Goal: Task Accomplishment & Management: Complete application form

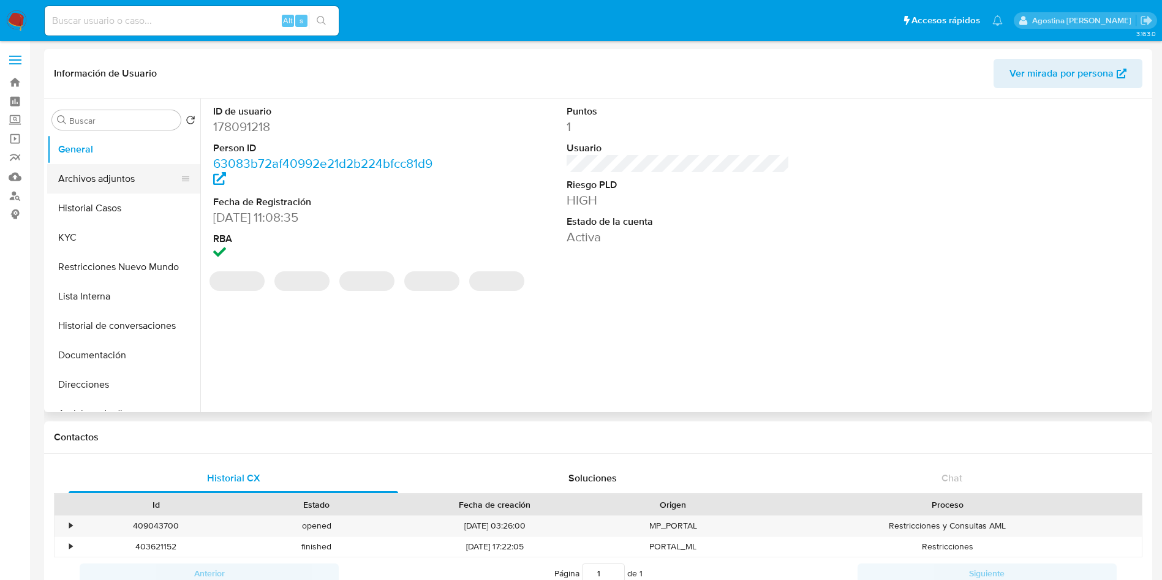
select select "10"
click at [127, 179] on button "Archivos adjuntos" at bounding box center [118, 178] width 143 height 29
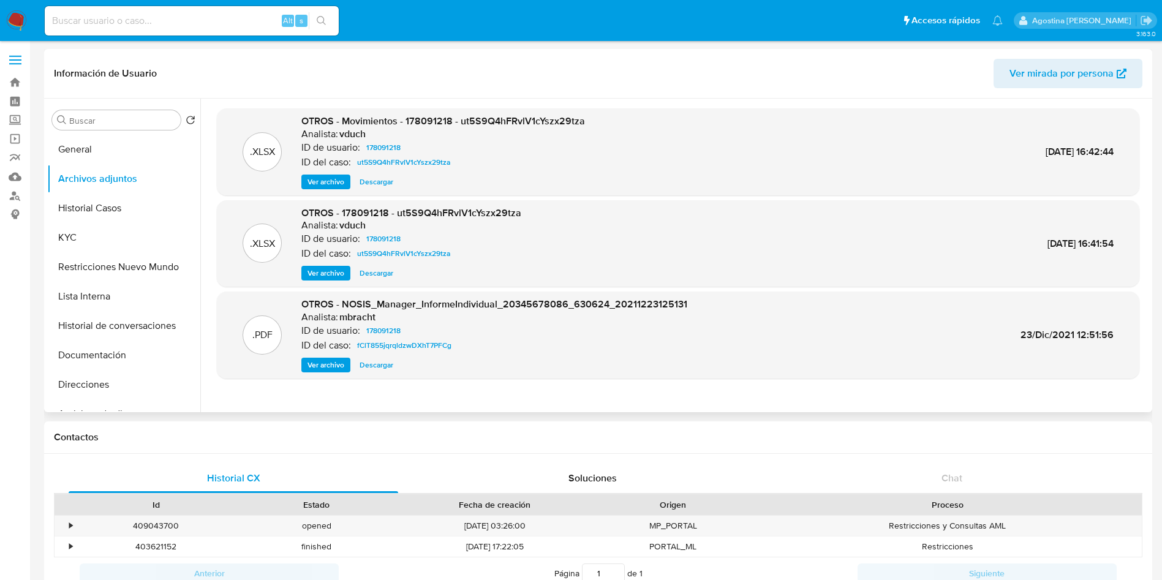
click at [321, 274] on span "Ver archivo" at bounding box center [325, 273] width 37 height 12
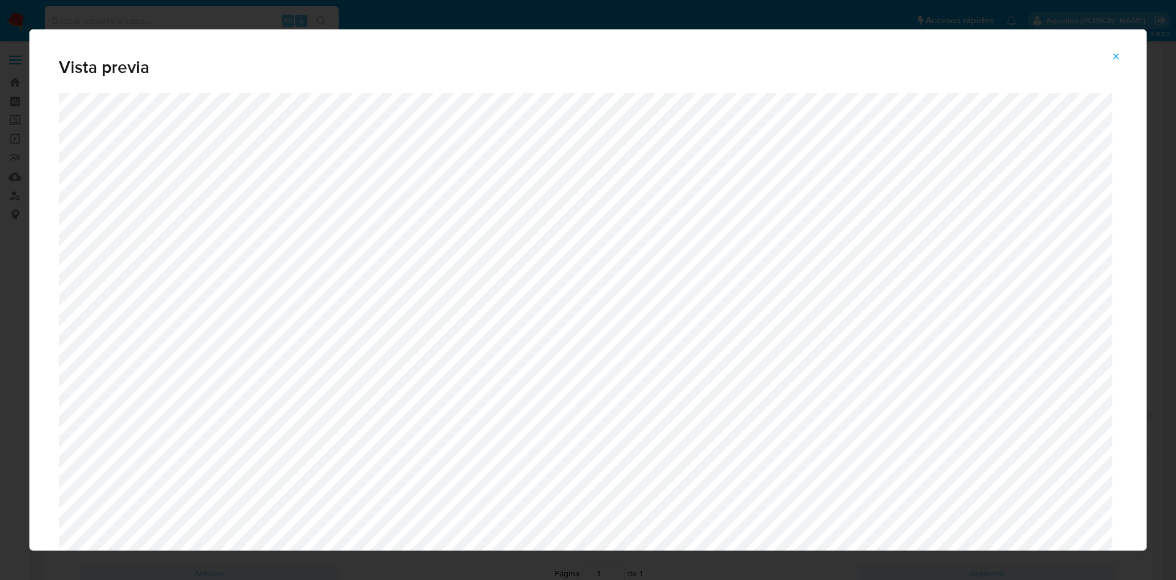
scroll to position [645, 0]
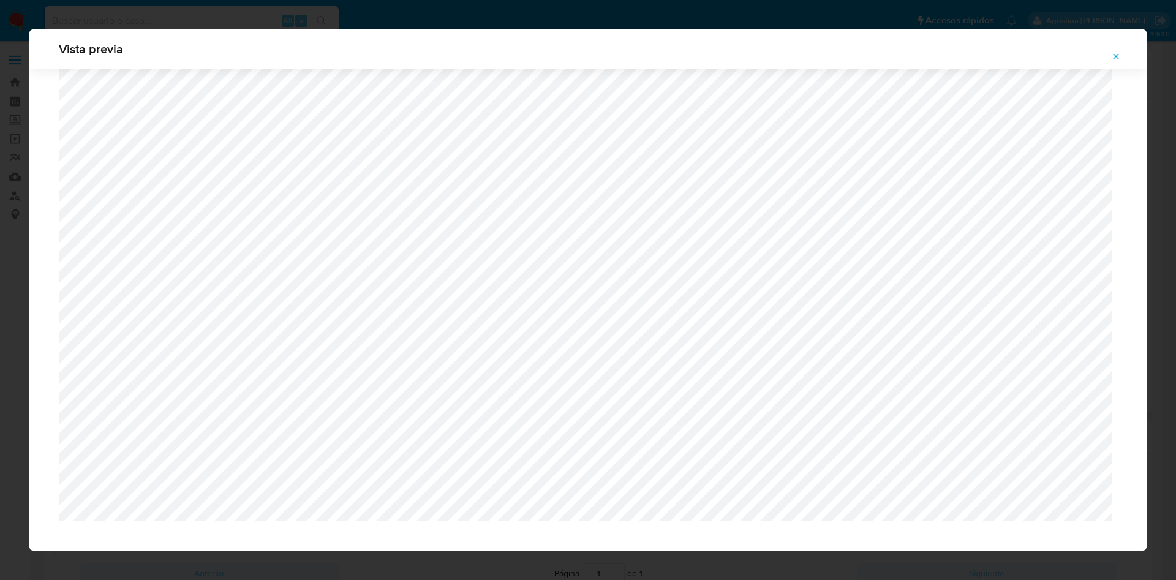
click at [1116, 62] on span "Attachment preview" at bounding box center [1116, 56] width 10 height 17
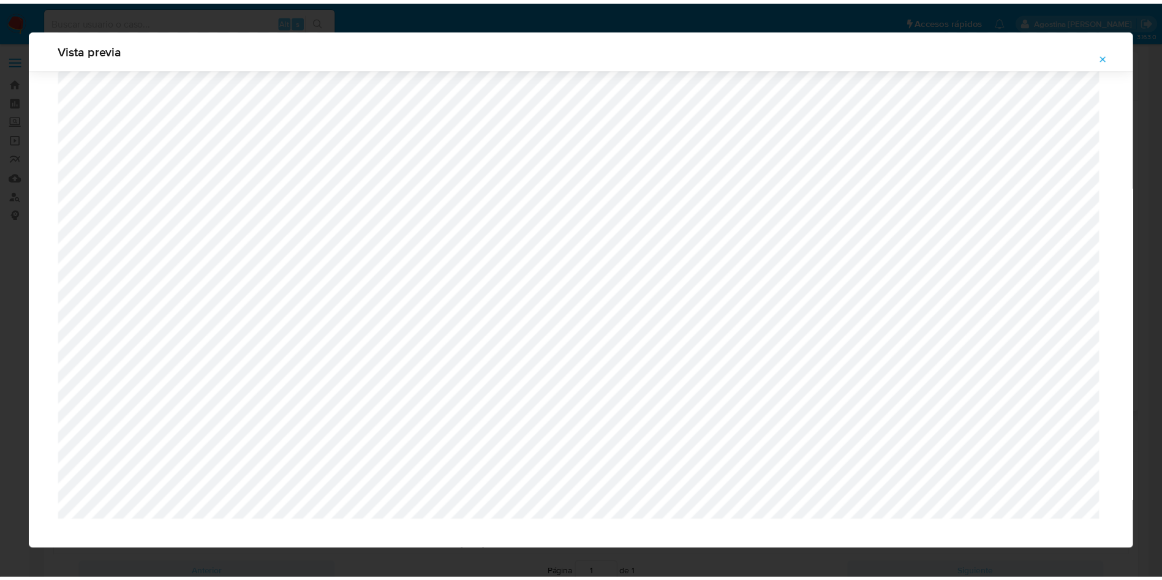
scroll to position [0, 0]
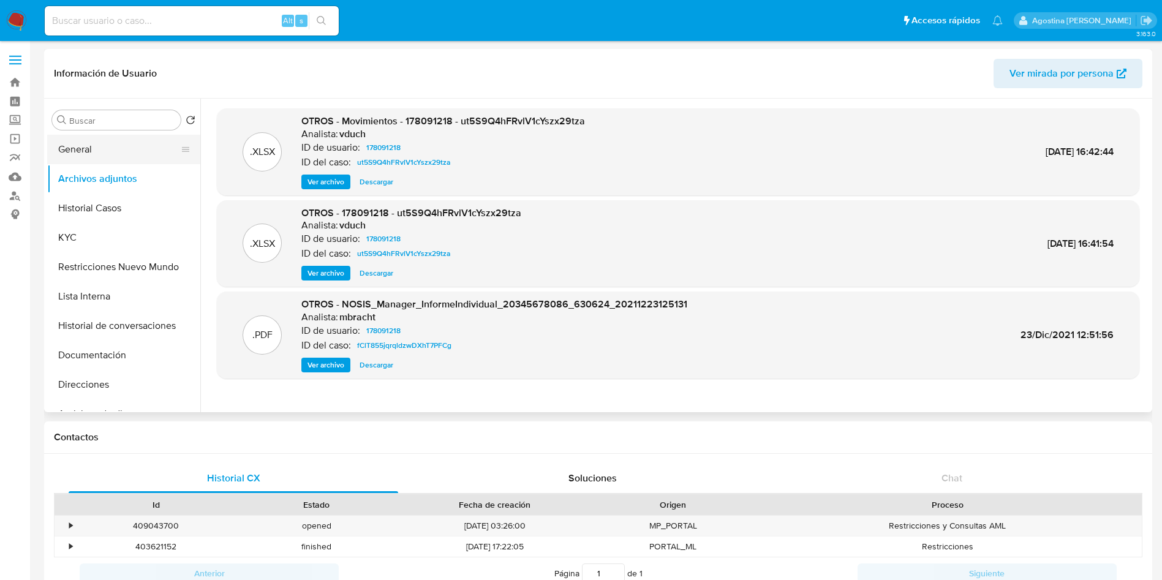
click at [97, 151] on button "General" at bounding box center [118, 149] width 143 height 29
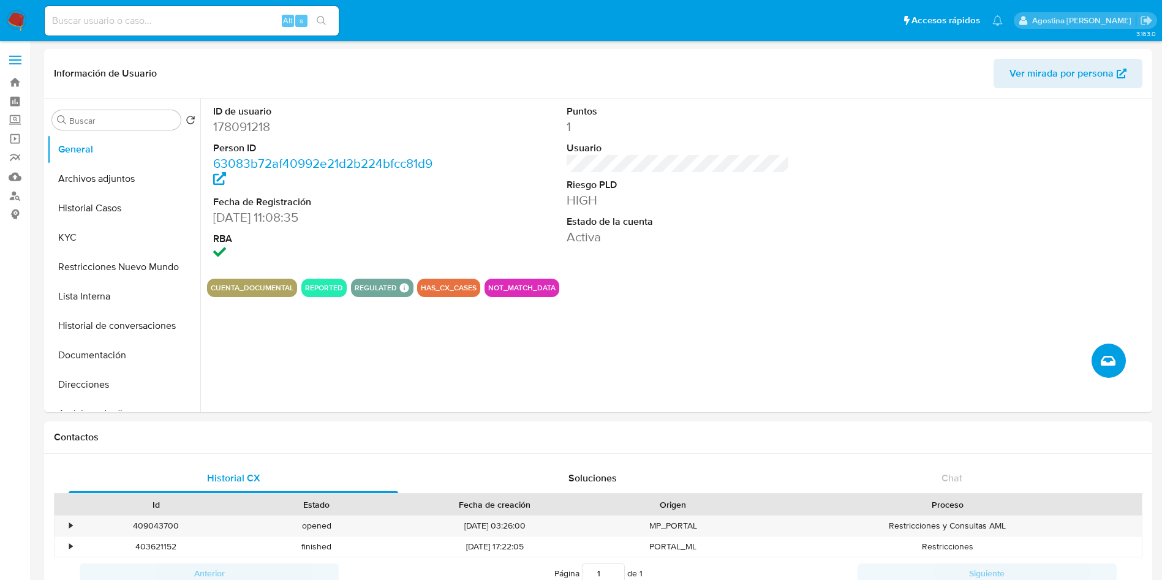
click at [1111, 348] on button "Crear caso manual" at bounding box center [1108, 361] width 34 height 34
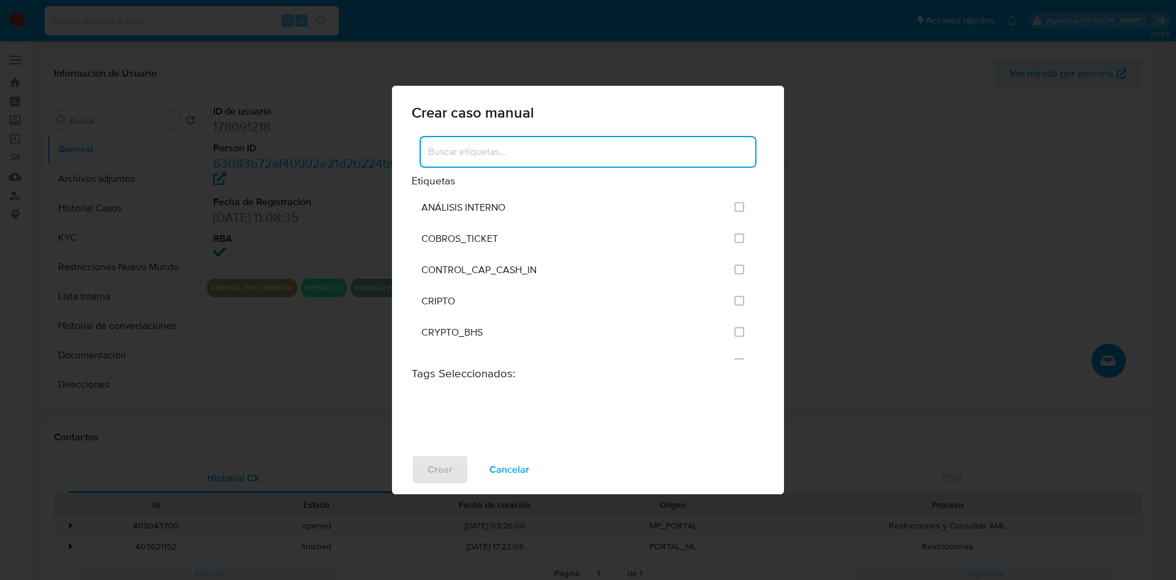
click at [565, 149] on input at bounding box center [588, 152] width 334 height 16
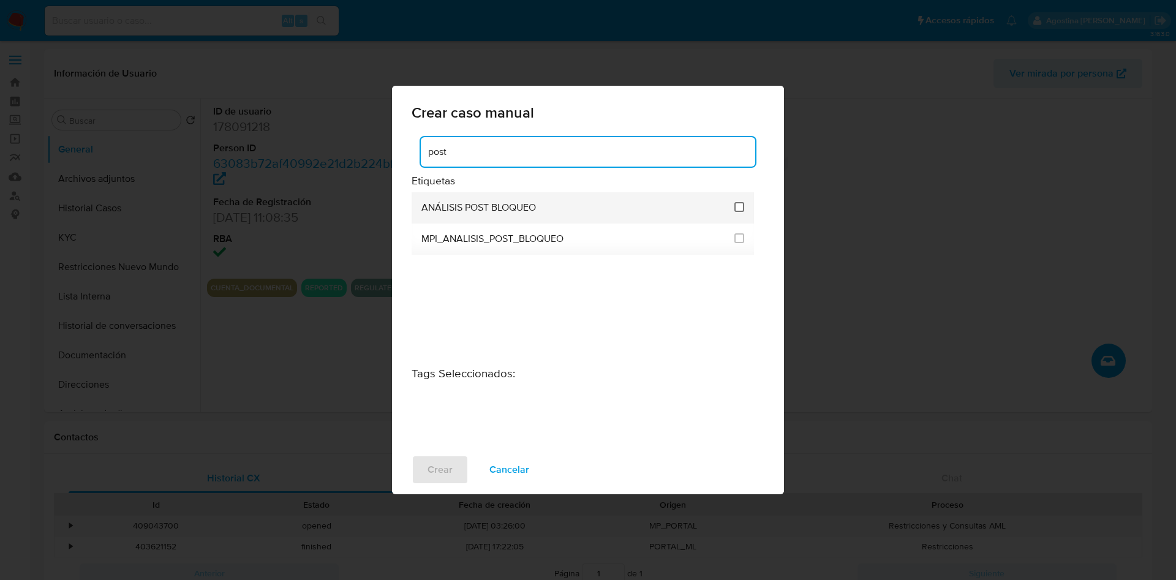
type input "post"
click at [737, 205] on input "3249" at bounding box center [739, 207] width 10 height 10
checkbox input "true"
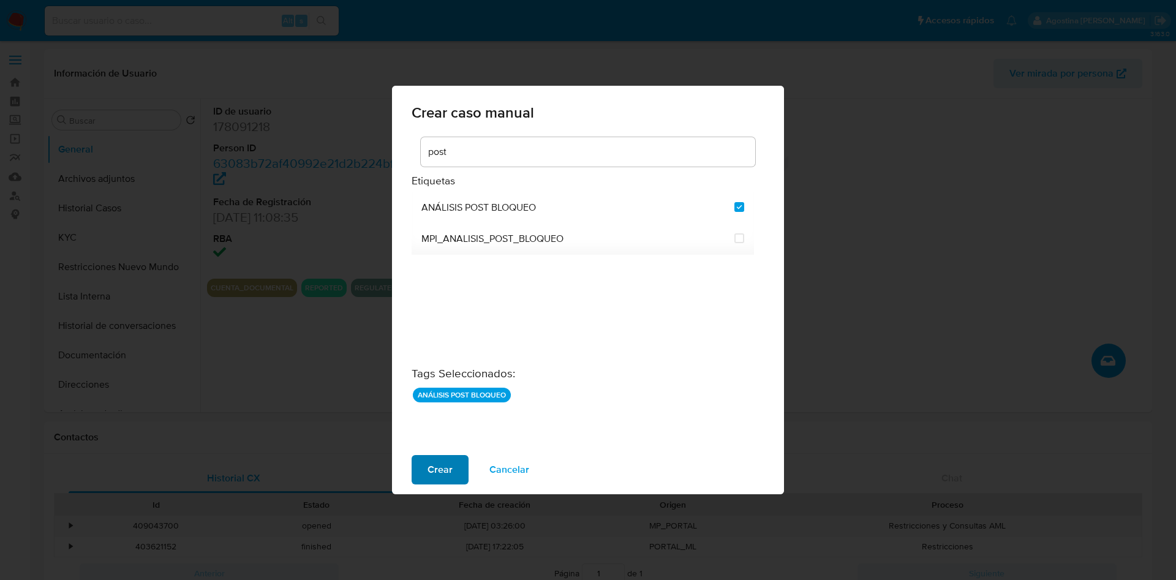
click at [438, 468] on span "Crear" at bounding box center [439, 469] width 25 height 27
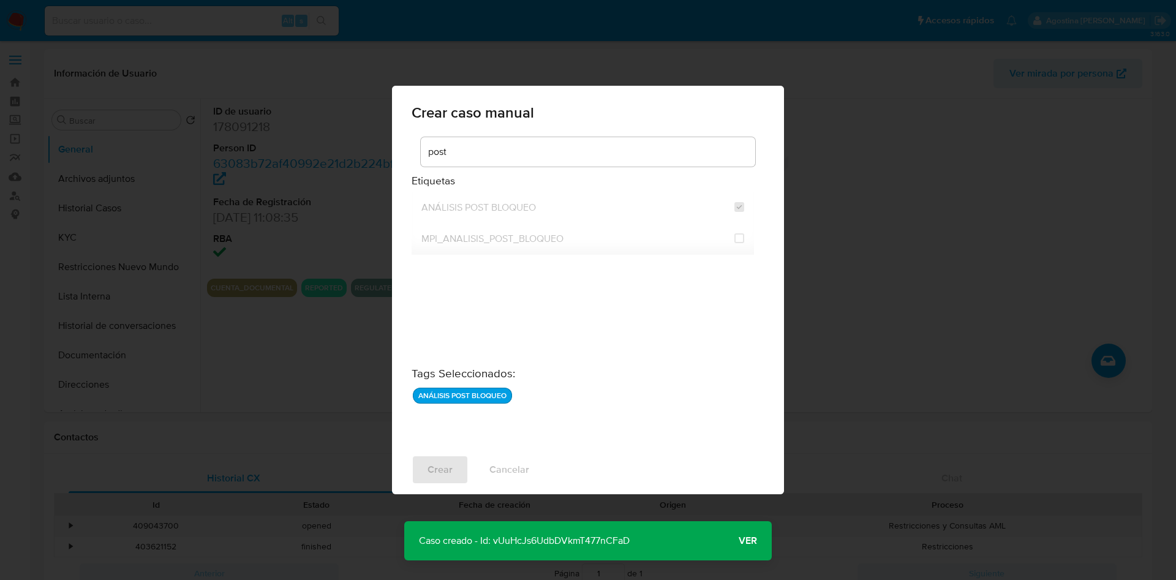
click at [574, 538] on p "Caso creado - Id: vUuHcJs6UdbDVkmT477nCFaD" at bounding box center [524, 540] width 240 height 39
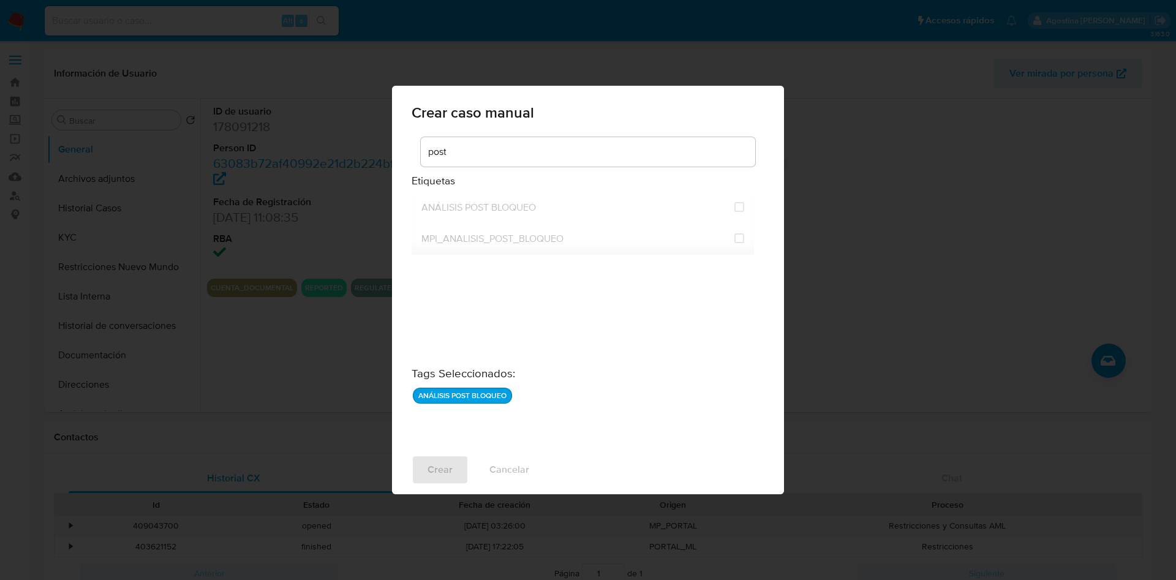
checkbox input "false"
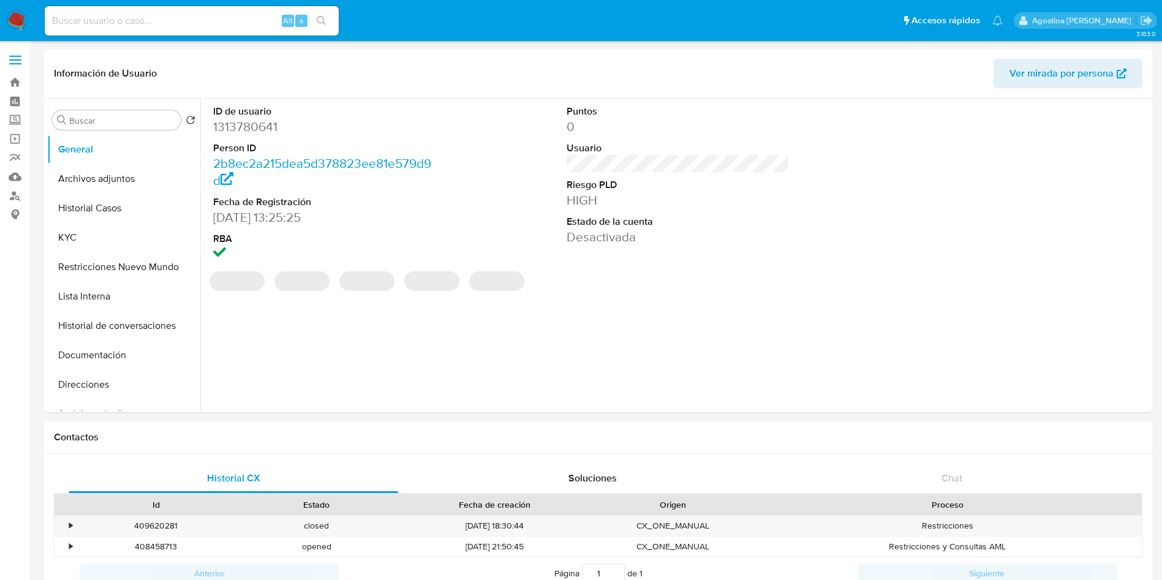
select select "10"
click at [126, 184] on button "Archivos adjuntos" at bounding box center [118, 178] width 143 height 29
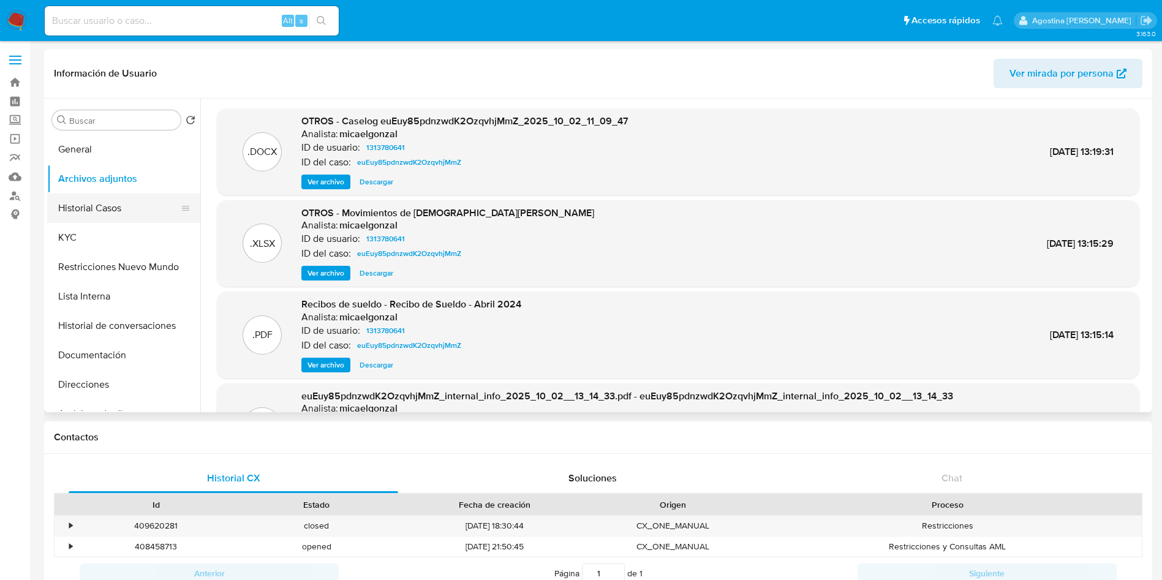
click at [115, 195] on button "Historial Casos" at bounding box center [118, 208] width 143 height 29
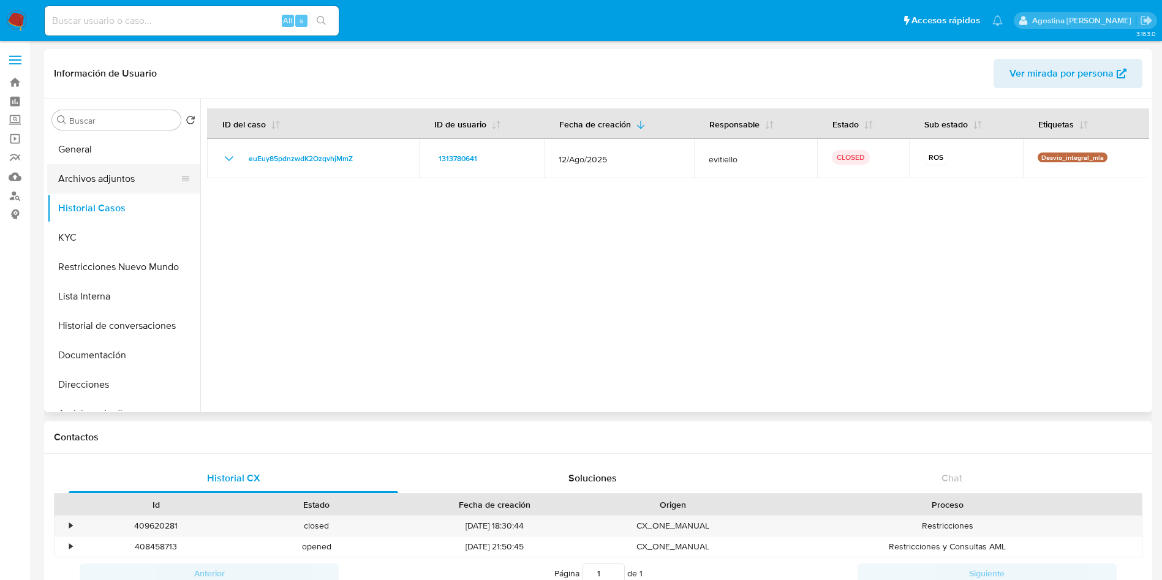
click at [138, 172] on button "Archivos adjuntos" at bounding box center [118, 178] width 143 height 29
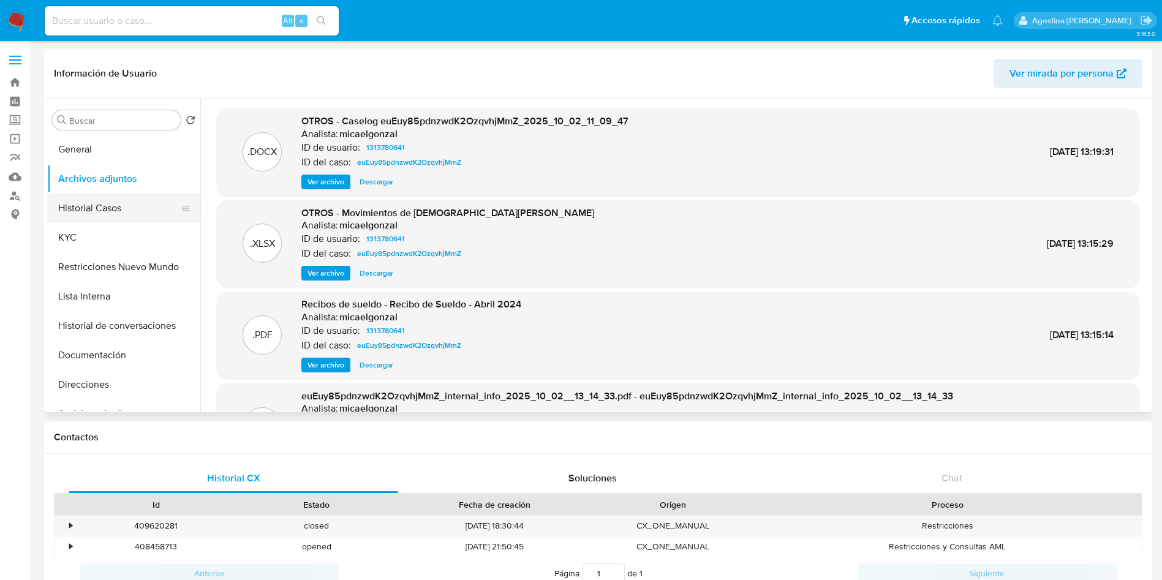
click at [142, 205] on button "Historial Casos" at bounding box center [118, 208] width 143 height 29
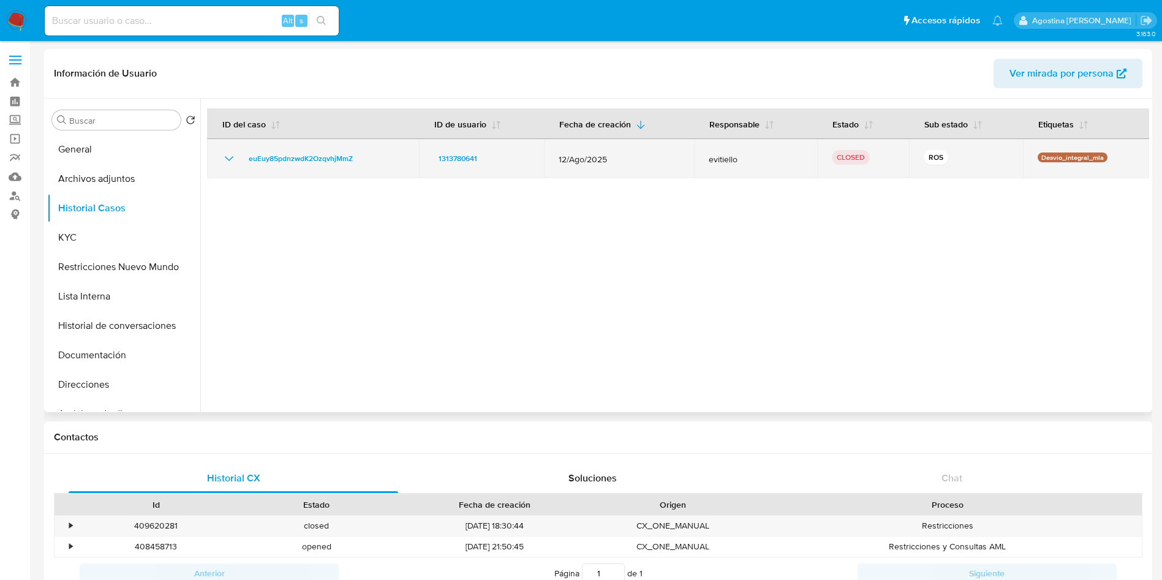
click at [225, 159] on icon "Mostrar/Ocultar" at bounding box center [229, 158] width 15 height 15
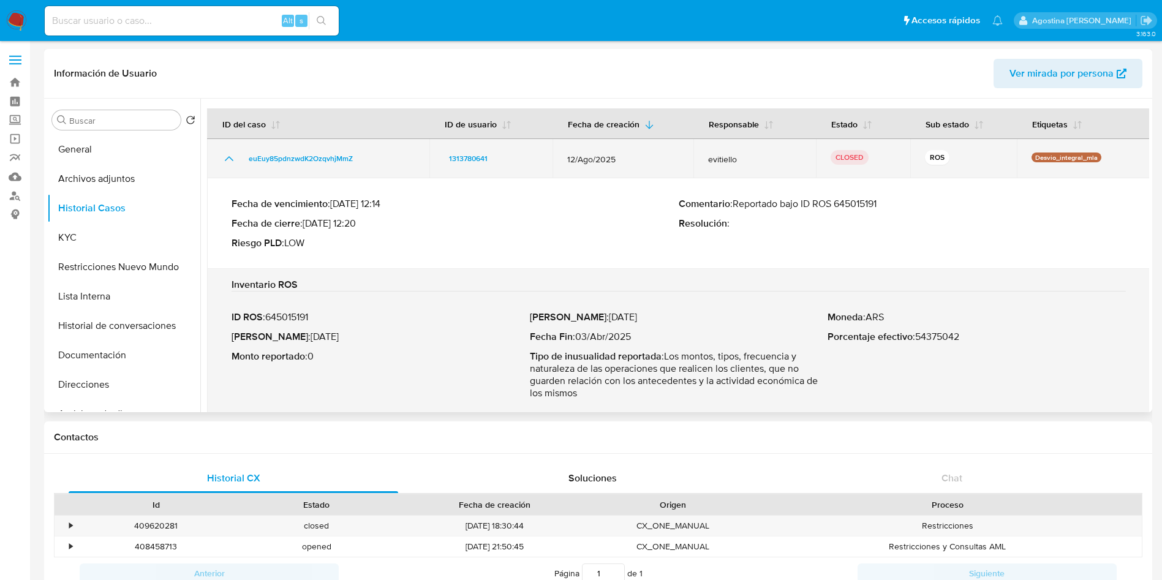
click at [225, 159] on icon "Mostrar/Ocultar" at bounding box center [229, 158] width 15 height 15
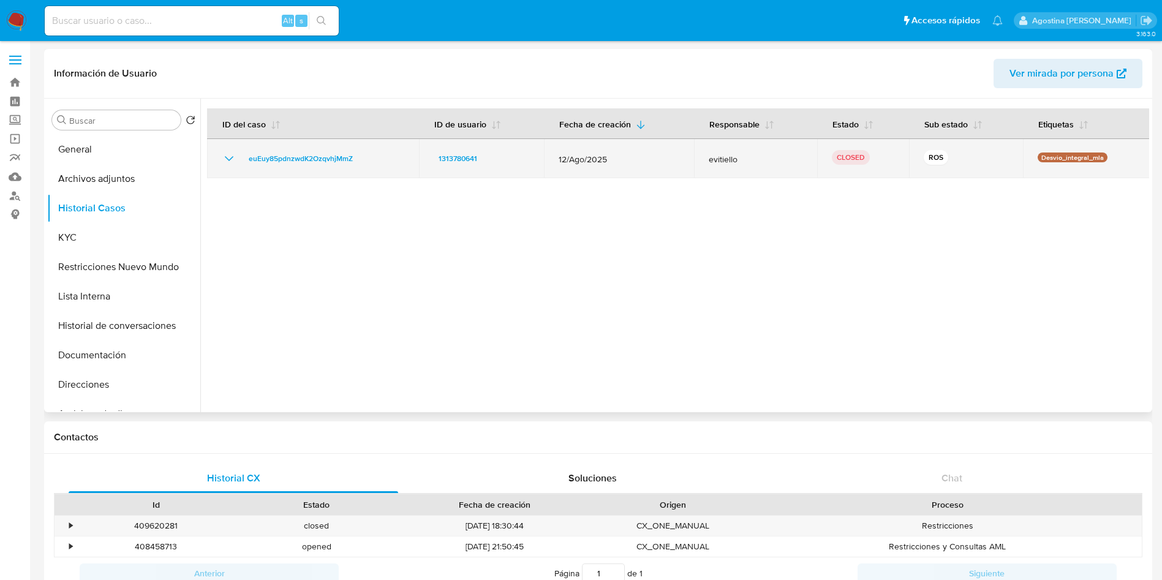
click at [227, 156] on icon "Mostrar/Ocultar" at bounding box center [229, 158] width 15 height 15
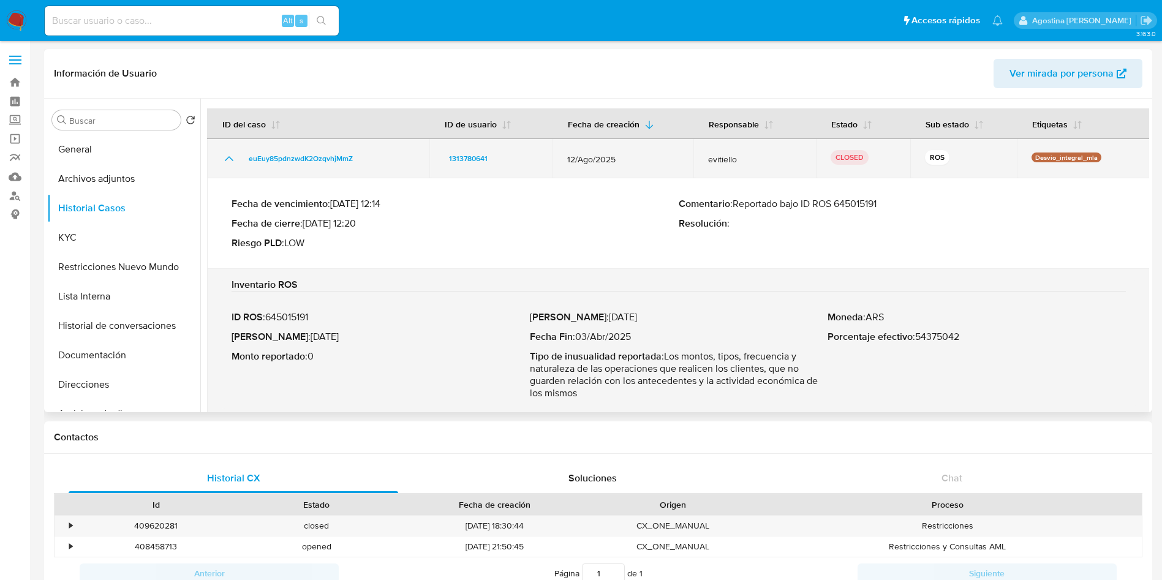
click at [227, 155] on icon "Mostrar/Ocultar" at bounding box center [229, 158] width 15 height 15
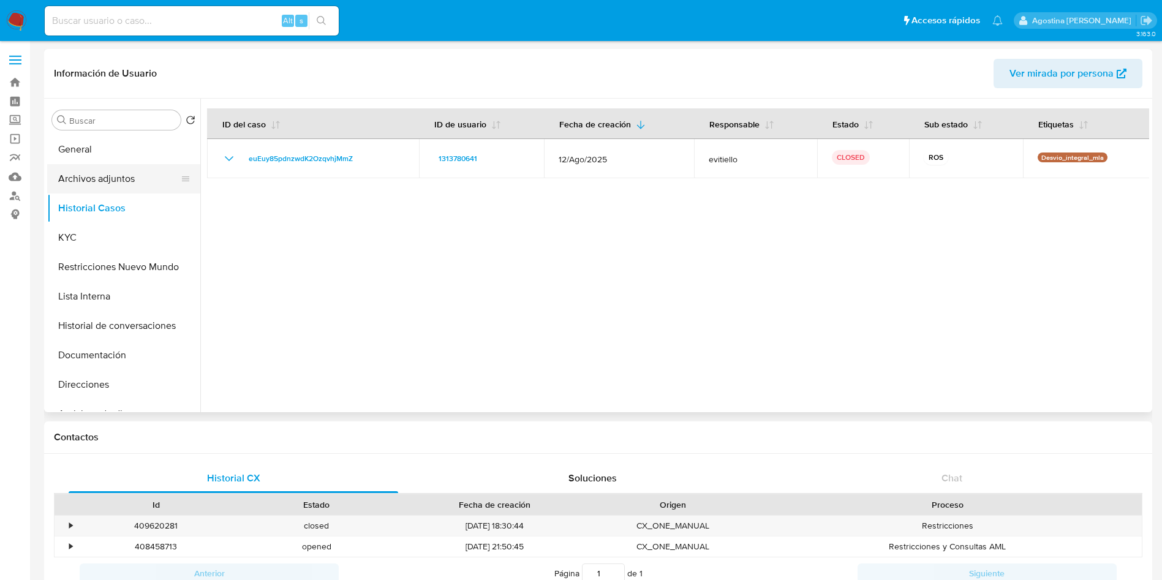
click at [127, 171] on button "Archivos adjuntos" at bounding box center [118, 178] width 143 height 29
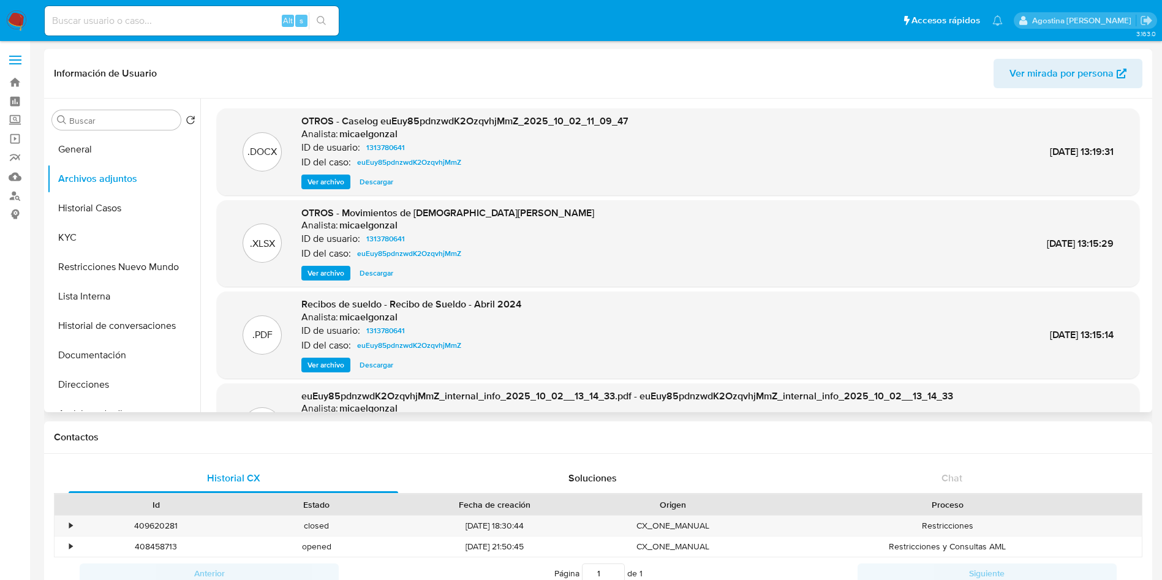
click at [328, 184] on span "Ver archivo" at bounding box center [325, 182] width 37 height 12
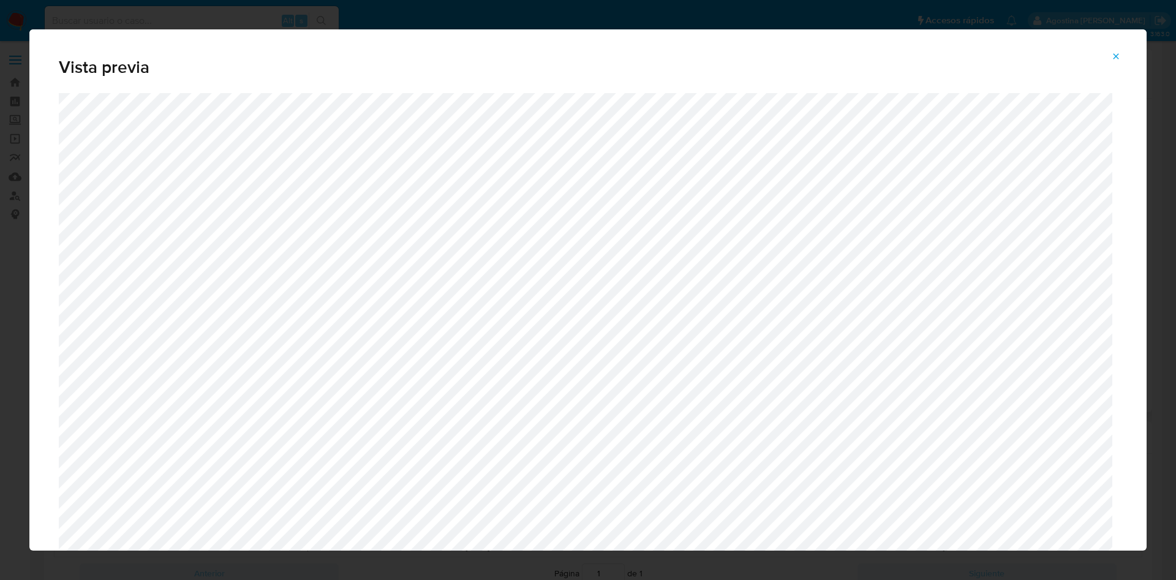
click at [1115, 56] on icon "Attachment preview" at bounding box center [1116, 56] width 6 height 6
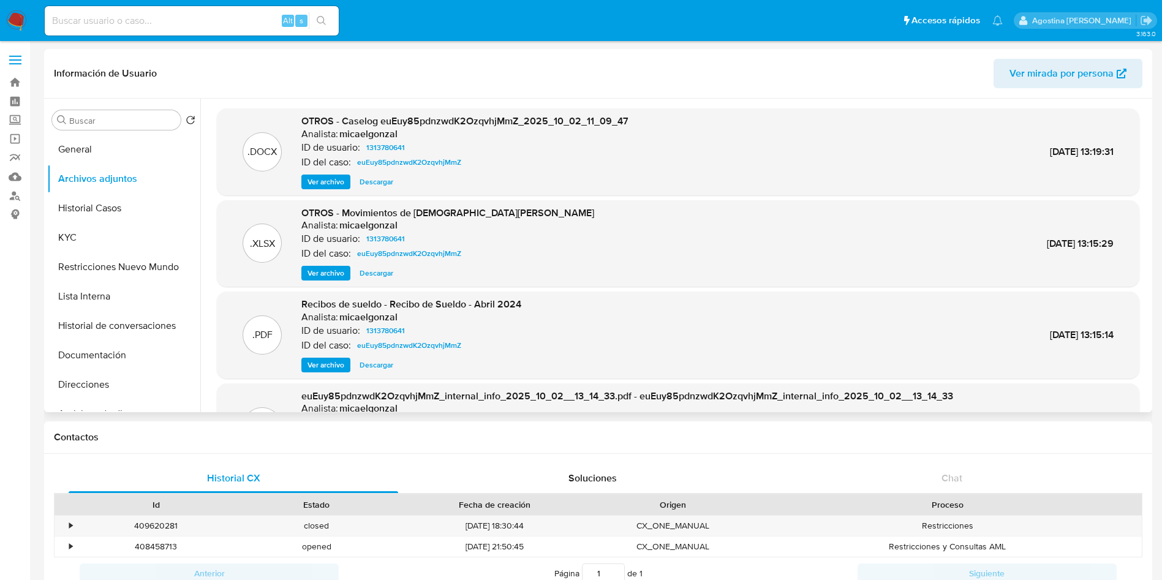
click at [310, 363] on span "Ver archivo" at bounding box center [325, 365] width 37 height 12
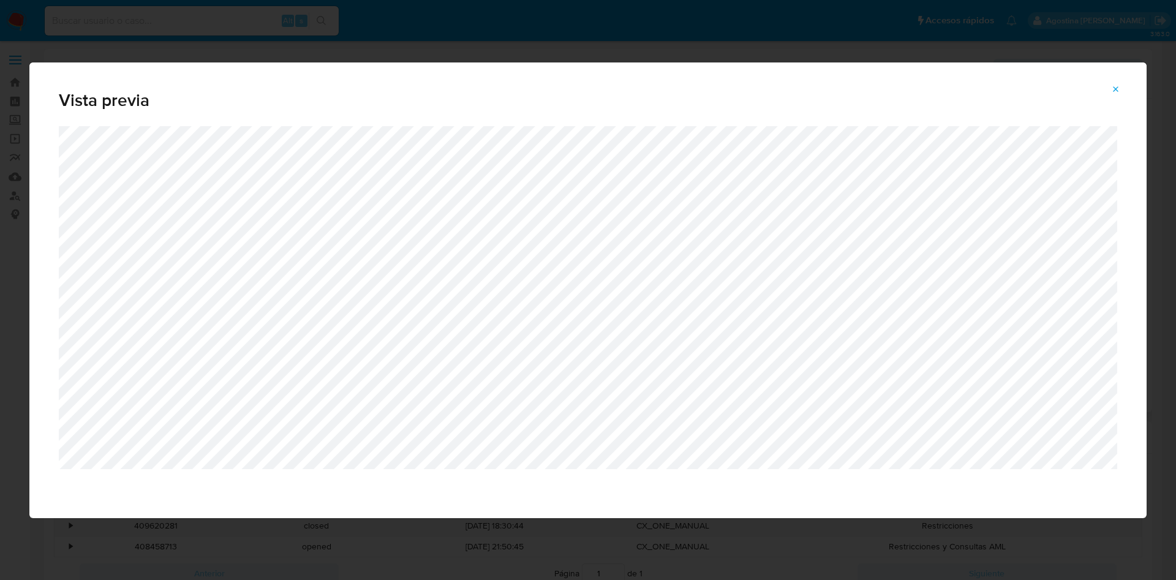
click at [1120, 87] on icon "Attachment preview" at bounding box center [1116, 90] width 10 height 10
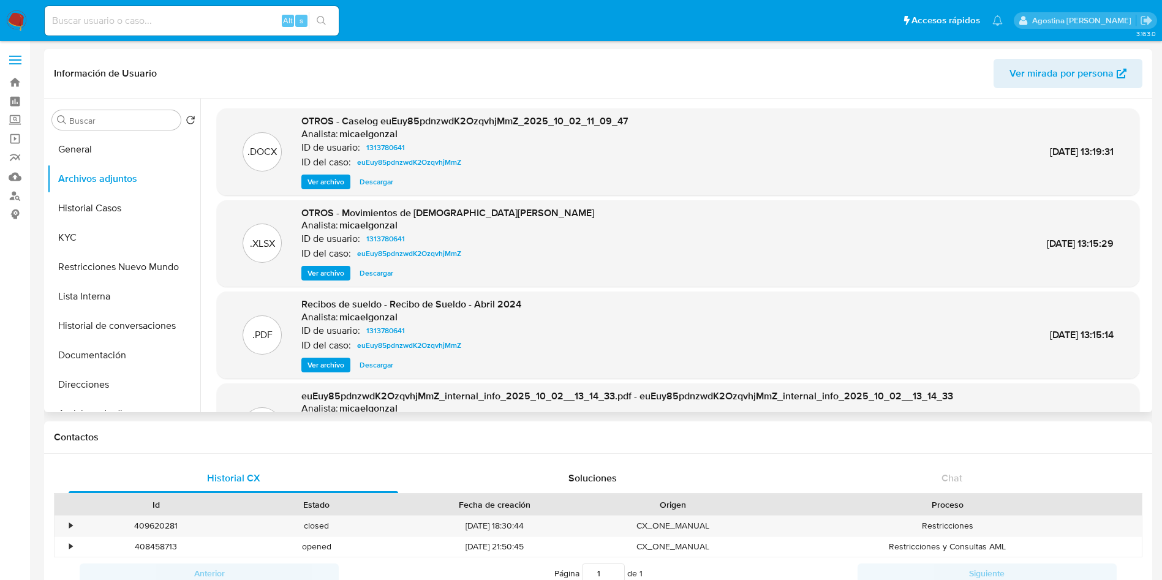
click at [323, 183] on span "Ver archivo" at bounding box center [325, 182] width 37 height 12
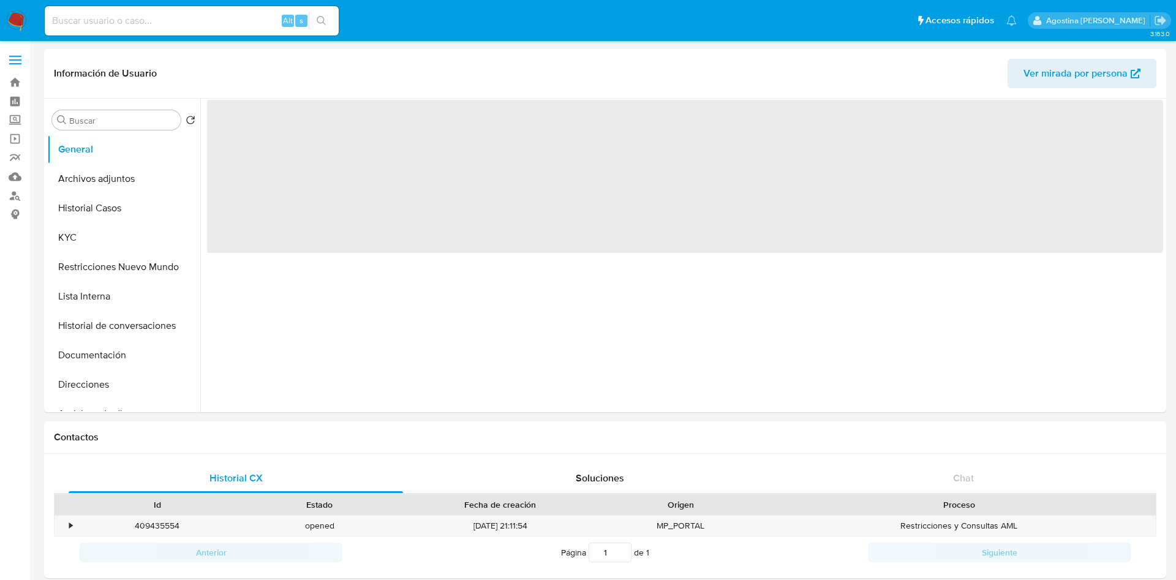
select select "10"
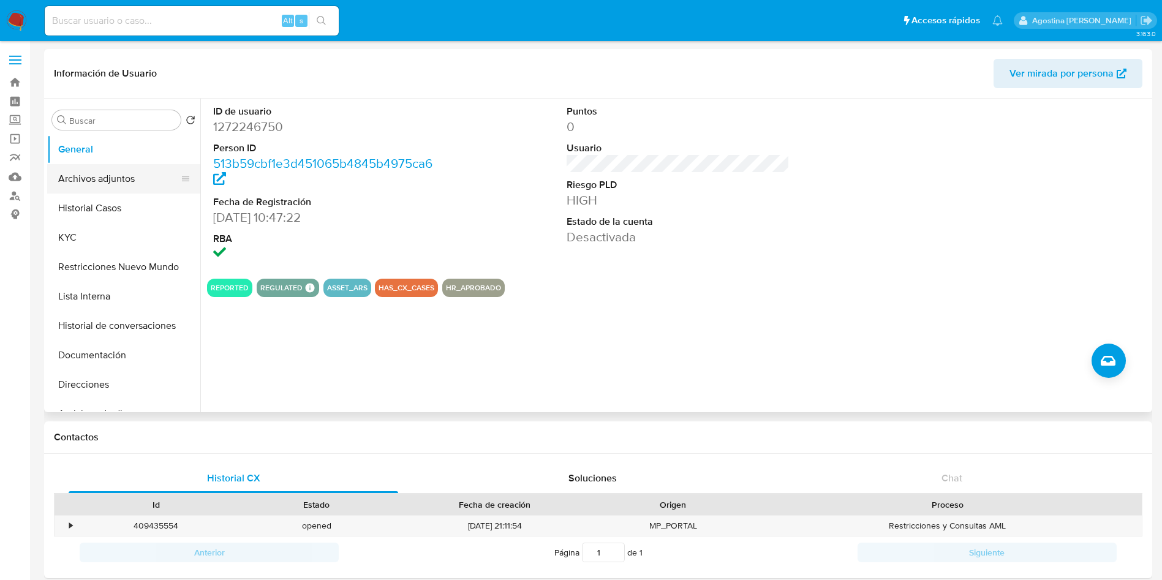
click at [138, 171] on button "Archivos adjuntos" at bounding box center [118, 178] width 143 height 29
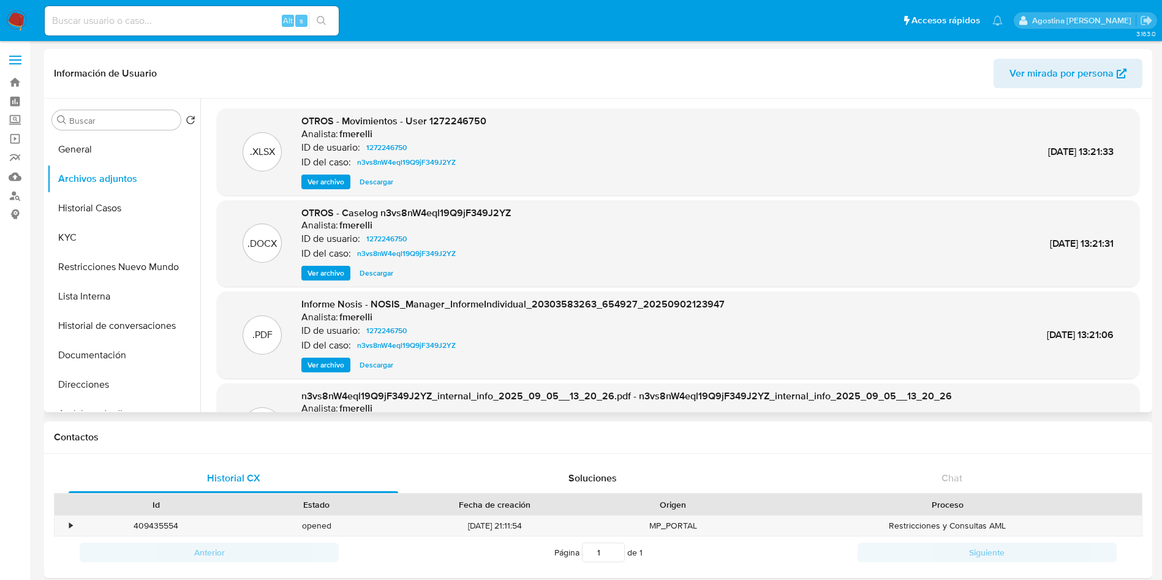
click at [339, 270] on span "Ver archivo" at bounding box center [325, 273] width 37 height 12
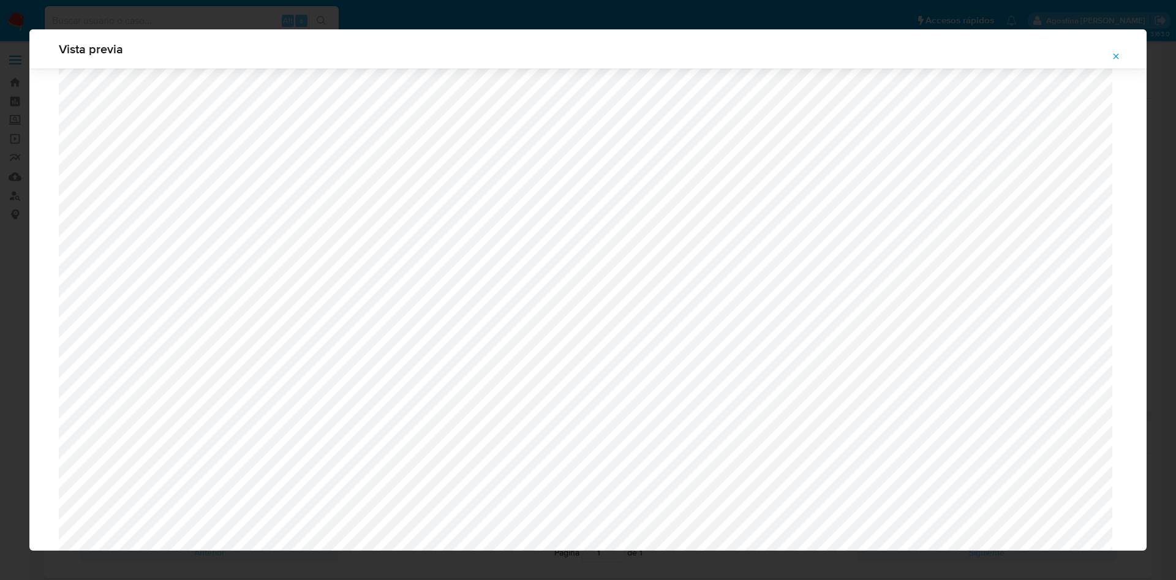
scroll to position [527, 0]
click at [1119, 58] on icon "Attachment preview" at bounding box center [1116, 56] width 10 height 10
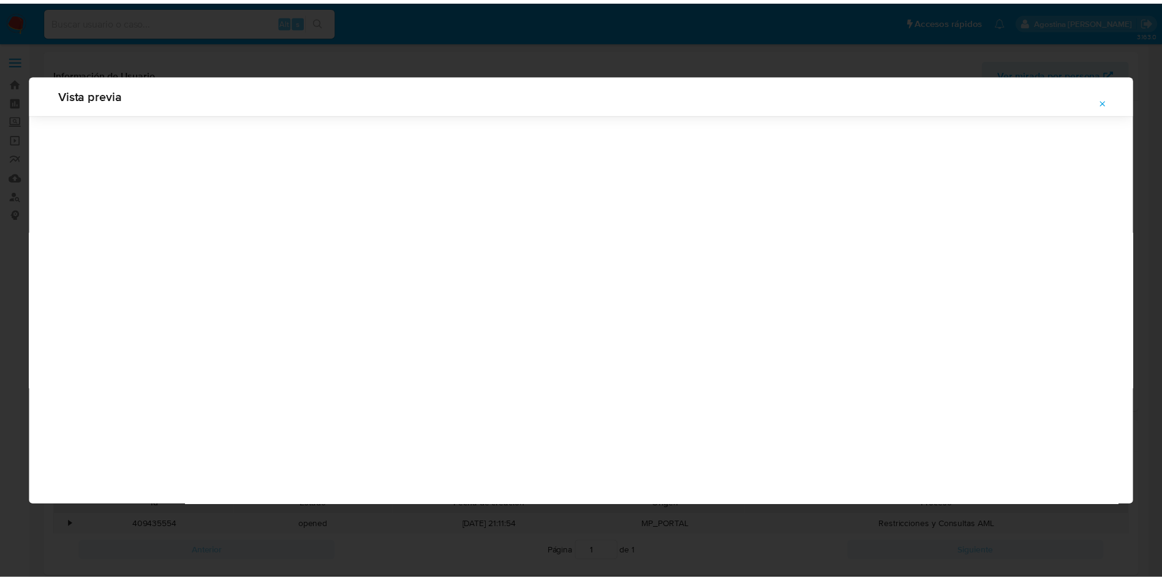
scroll to position [0, 0]
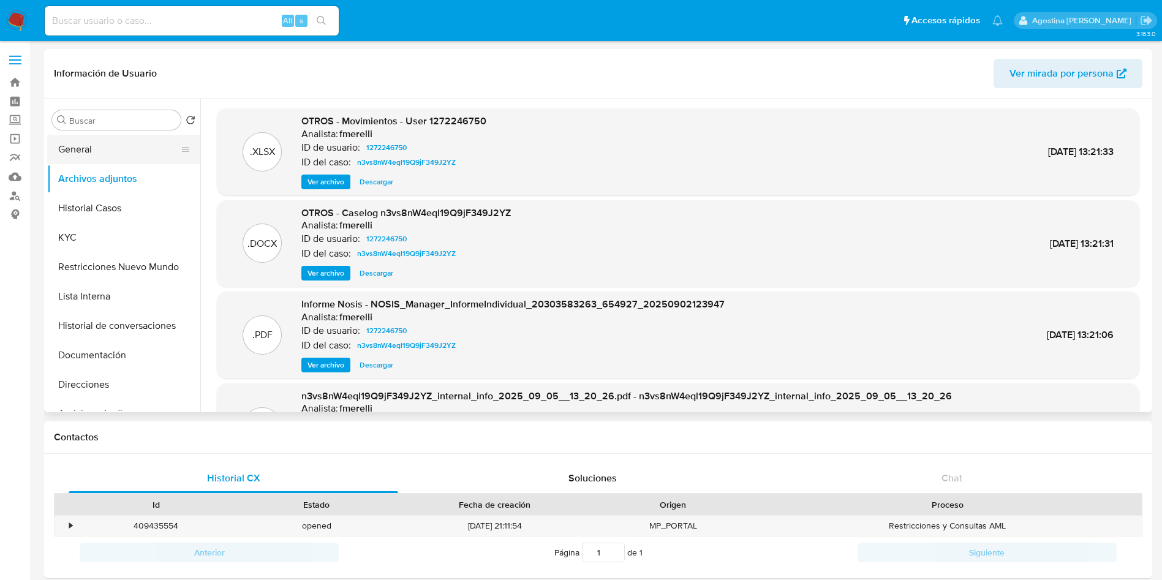
click at [110, 156] on button "General" at bounding box center [118, 149] width 143 height 29
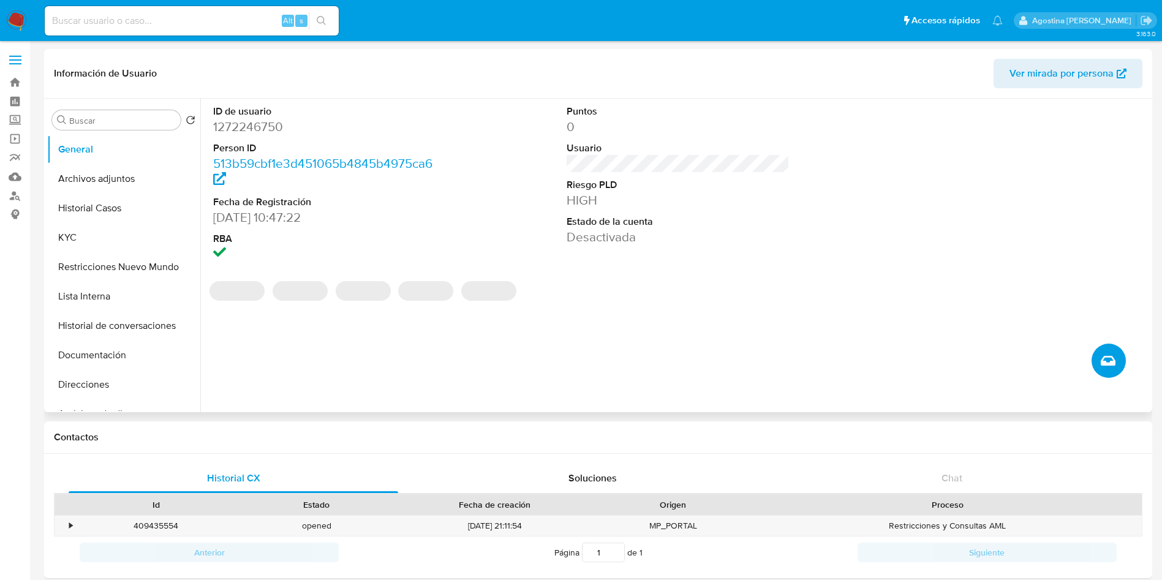
click at [1094, 358] on button "Crear caso manual" at bounding box center [1108, 361] width 34 height 34
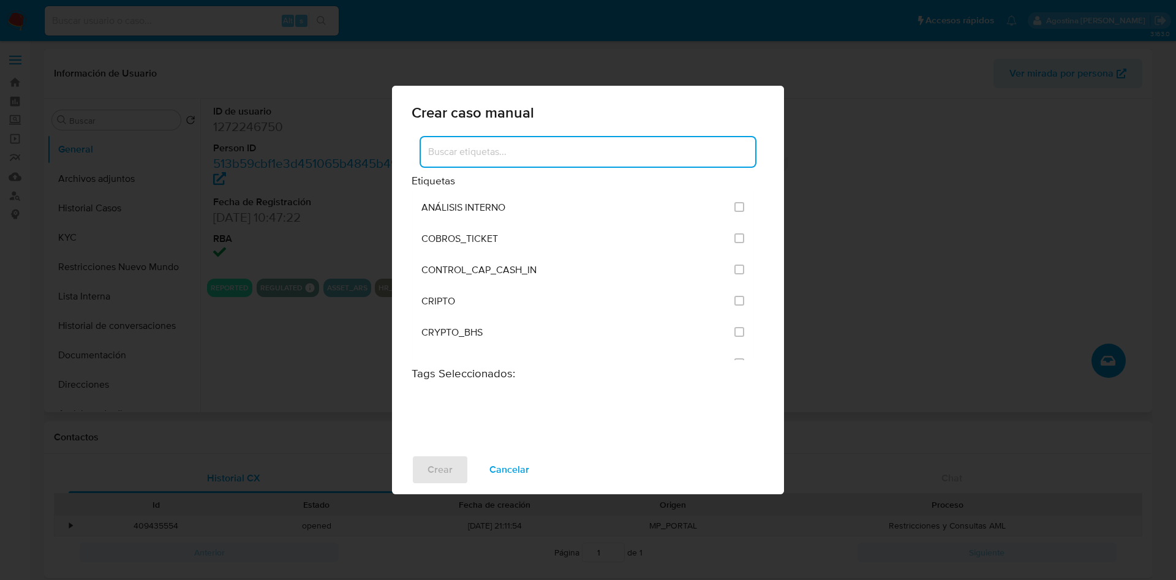
click at [547, 147] on input at bounding box center [588, 152] width 334 height 16
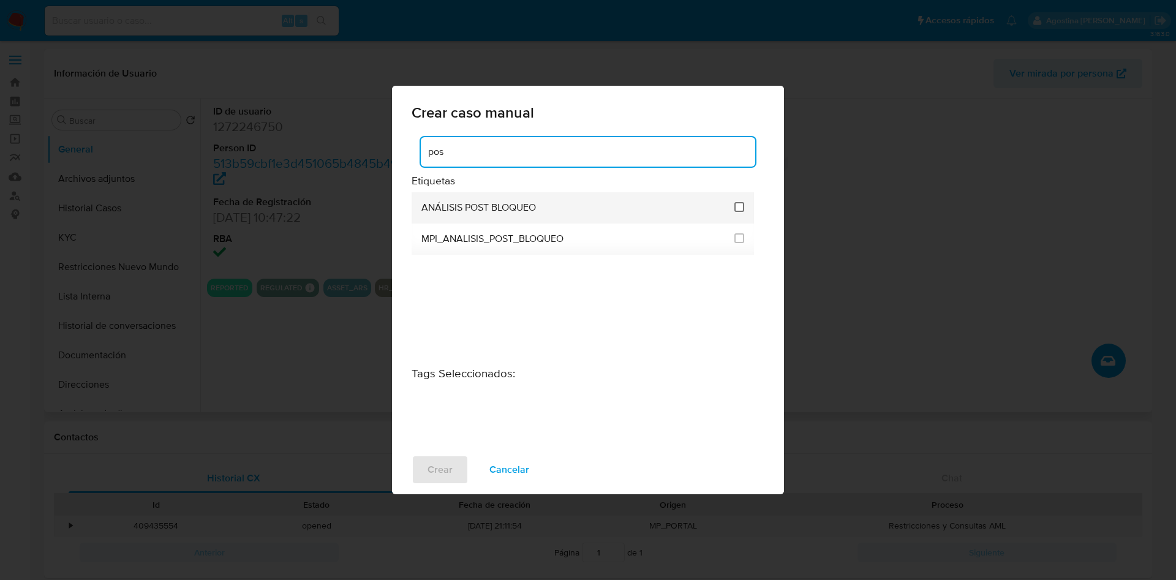
type input "pos"
click at [742, 211] on input "3249" at bounding box center [739, 207] width 10 height 10
checkbox input "true"
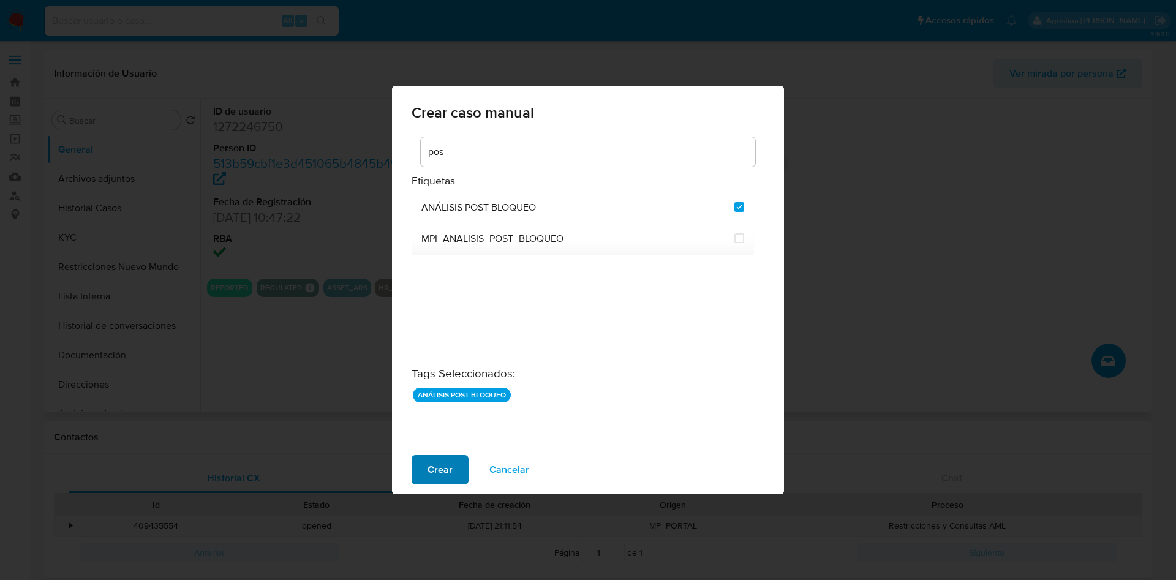
click at [440, 460] on span "Crear" at bounding box center [439, 469] width 25 height 27
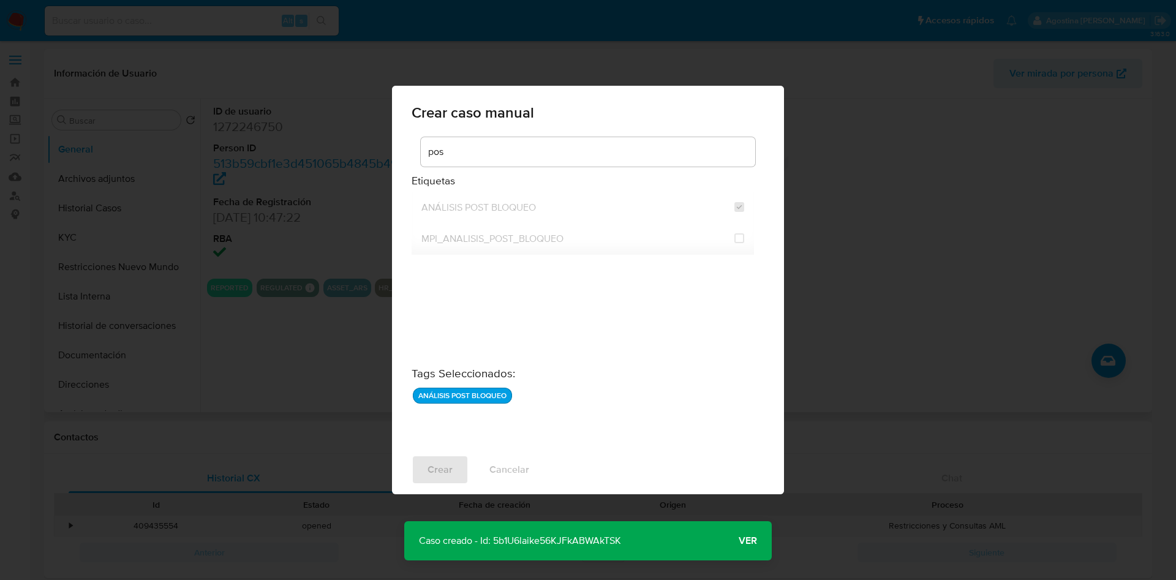
click at [528, 533] on p "Caso creado - Id: 5b1U6laike56KJFkABWAkTSK" at bounding box center [519, 540] width 231 height 39
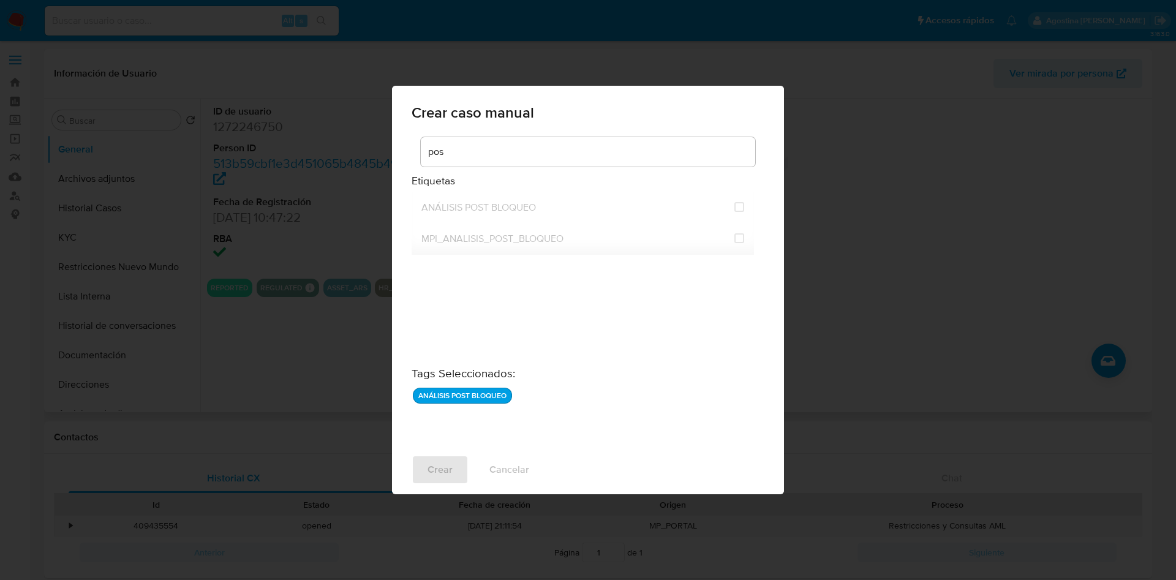
checkbox input "false"
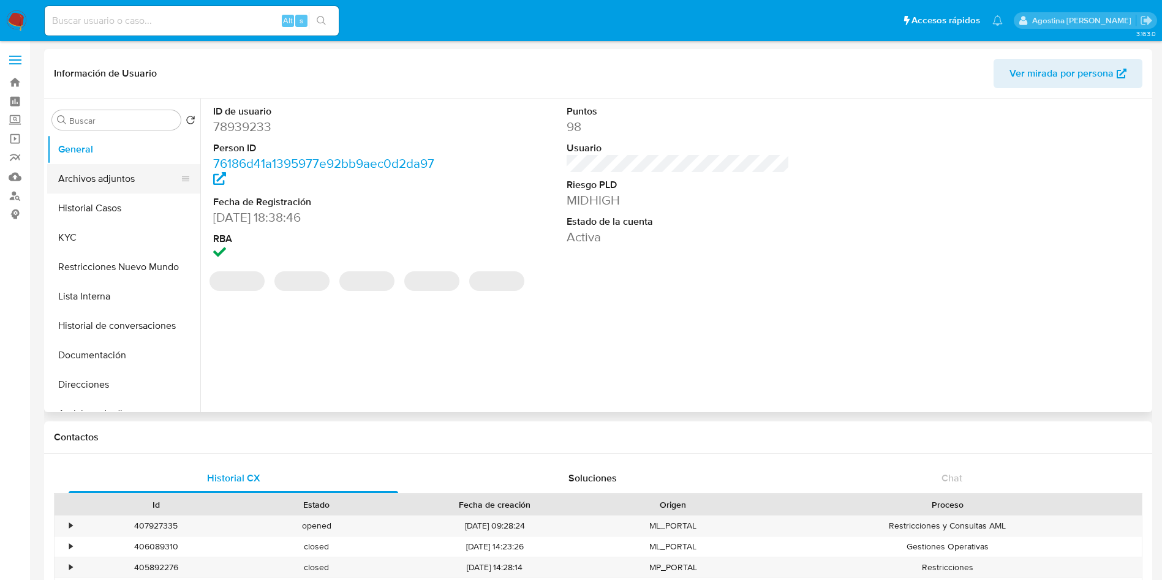
select select "10"
click at [85, 176] on button "Archivos adjuntos" at bounding box center [118, 178] width 143 height 29
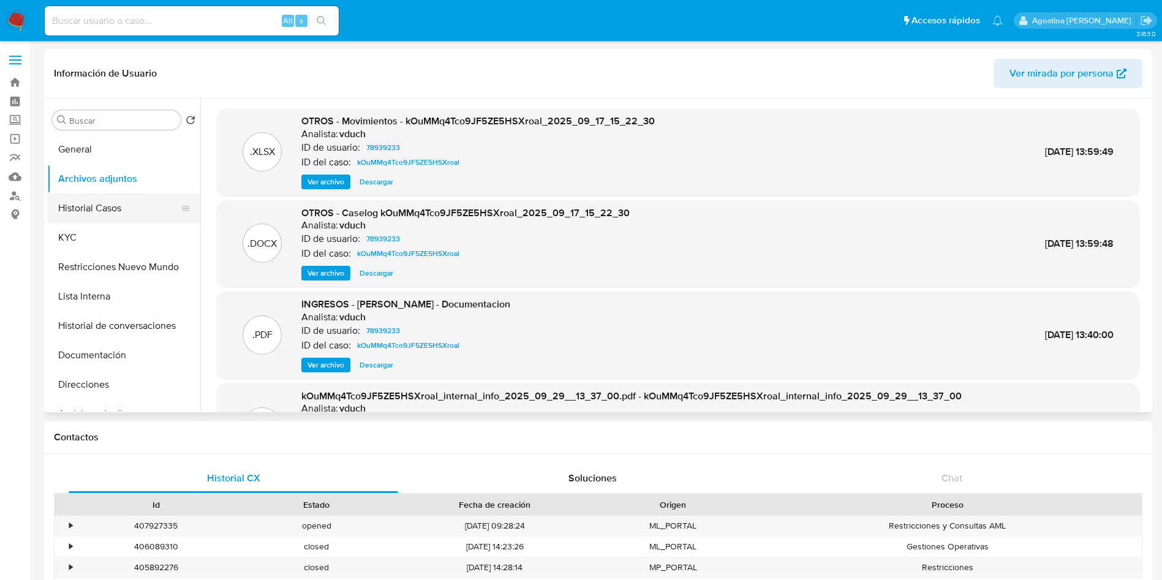
click at [103, 207] on button "Historial Casos" at bounding box center [118, 208] width 143 height 29
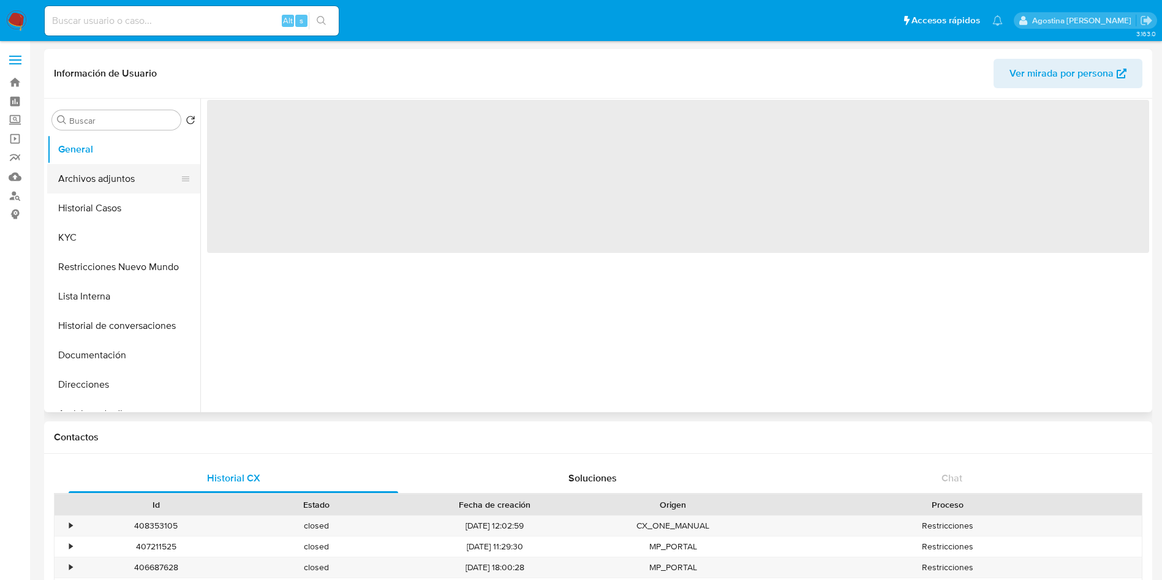
select select "10"
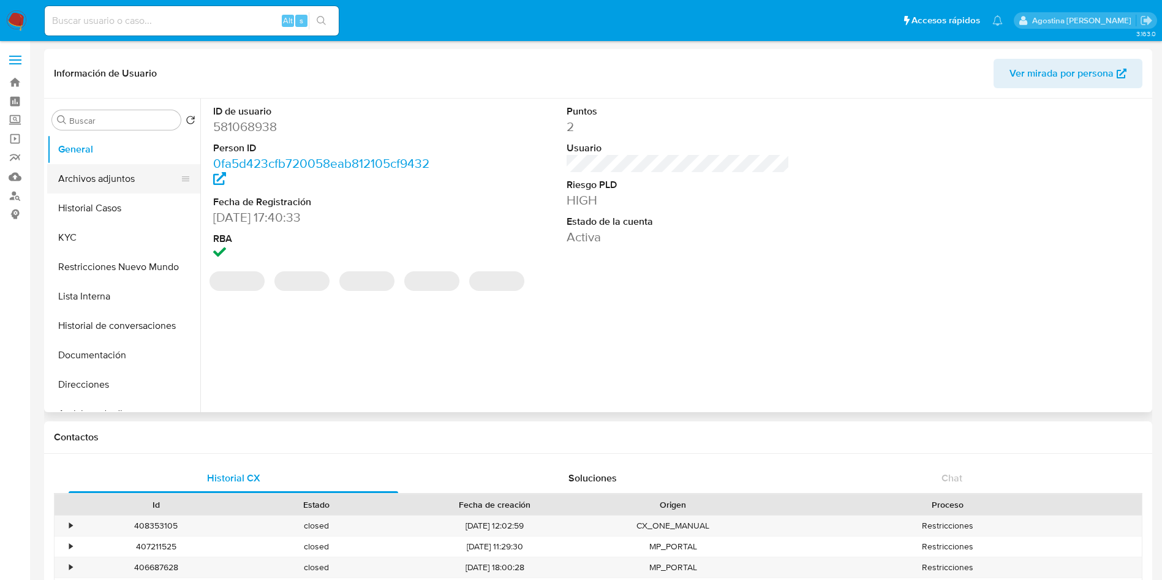
click at [135, 179] on button "Archivos adjuntos" at bounding box center [118, 178] width 143 height 29
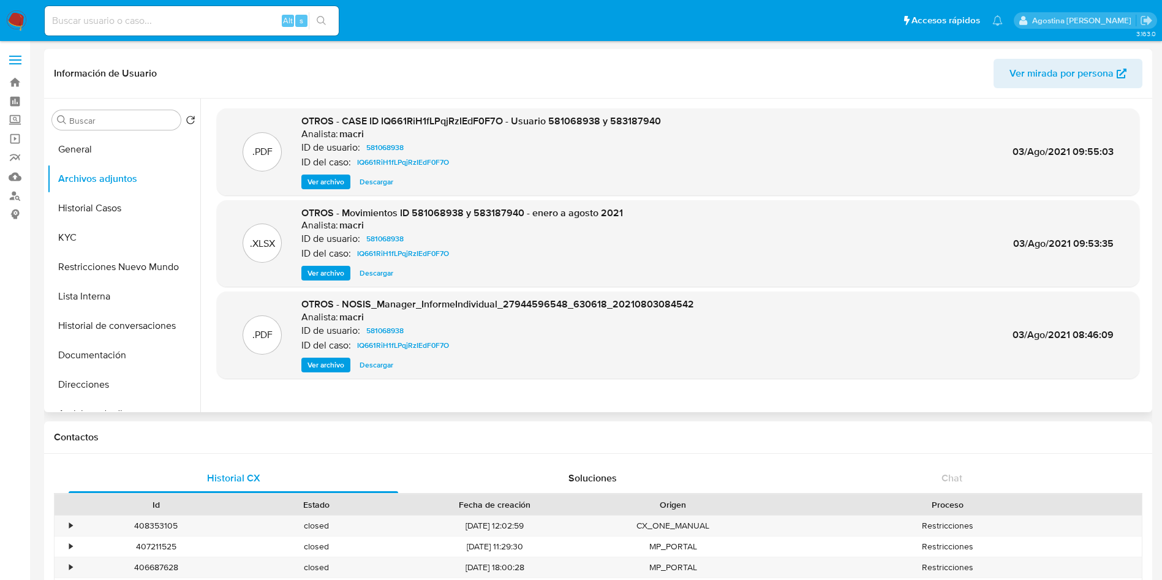
click at [325, 181] on span "Ver archivo" at bounding box center [325, 182] width 37 height 12
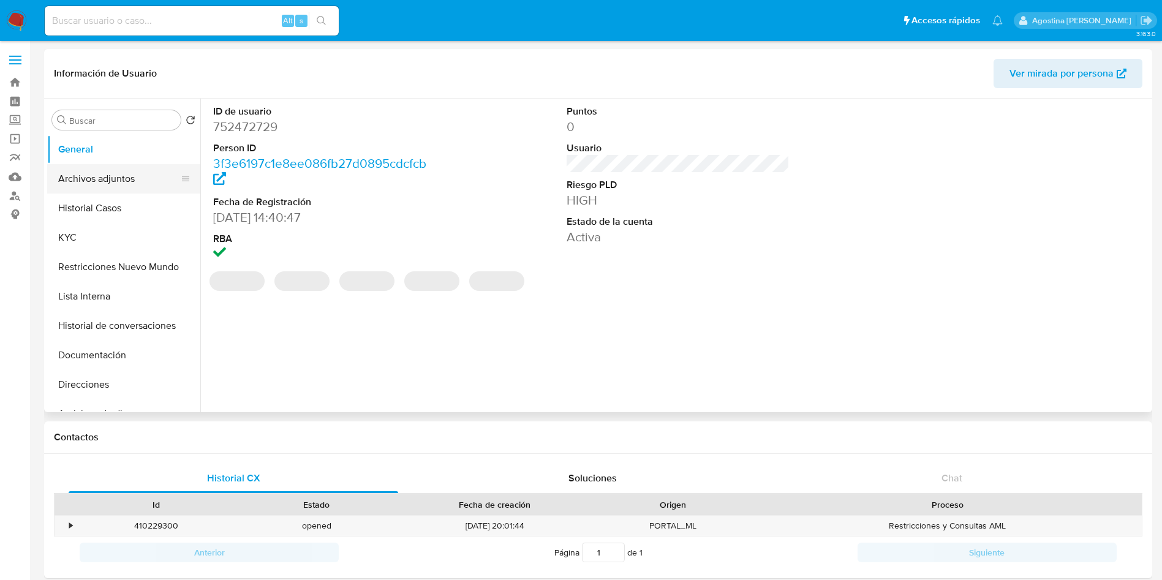
select select "10"
click at [107, 175] on button "Archivos adjuntos" at bounding box center [118, 178] width 143 height 29
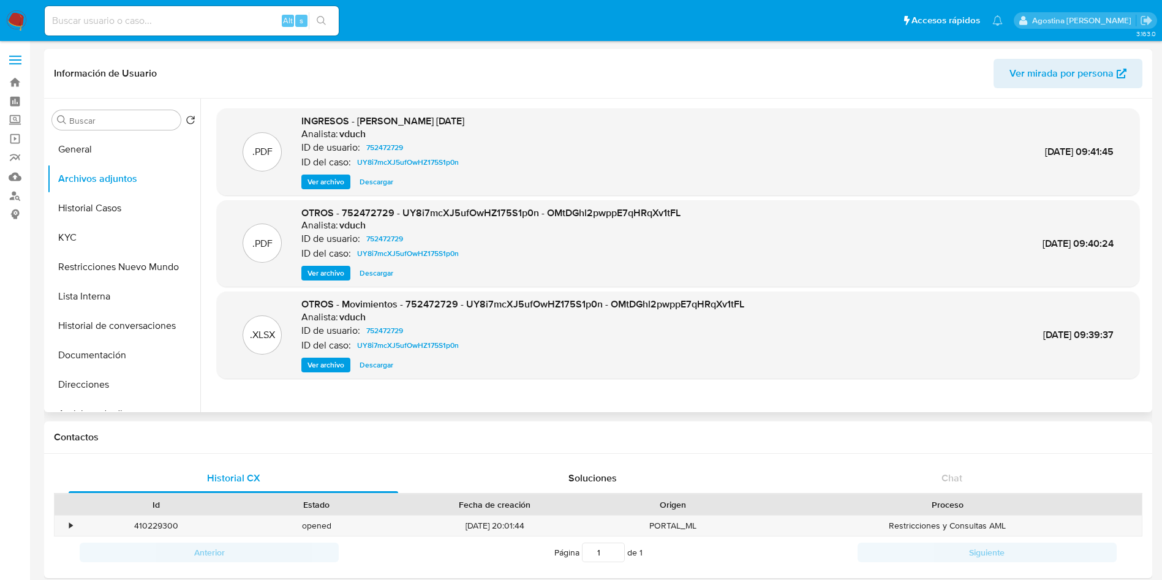
click at [328, 274] on span "Ver archivo" at bounding box center [325, 273] width 37 height 12
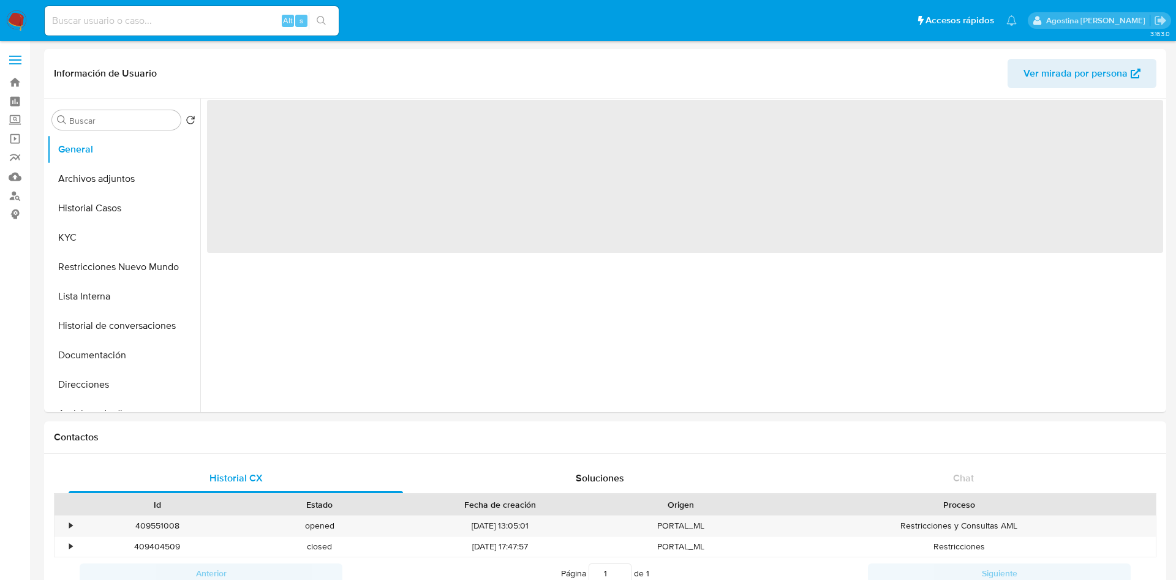
select select "10"
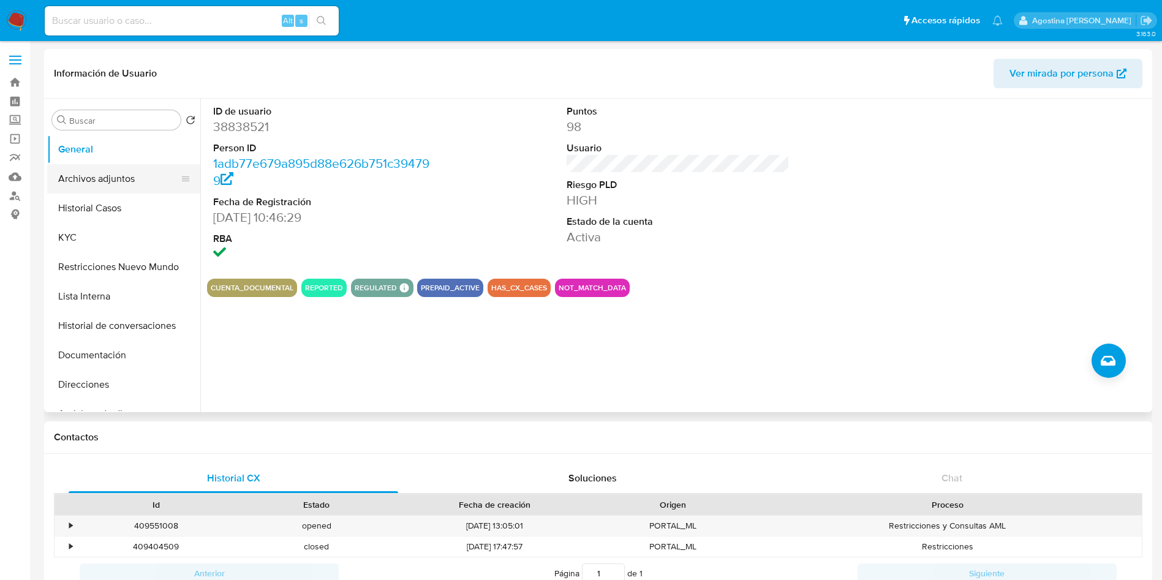
click at [121, 167] on button "Archivos adjuntos" at bounding box center [118, 178] width 143 height 29
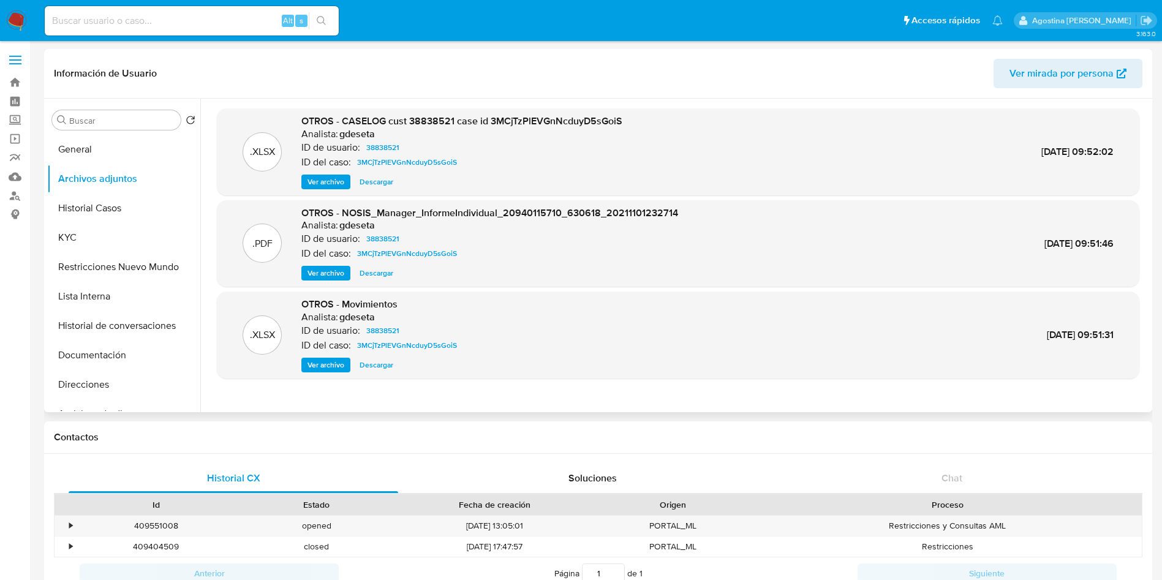
click at [336, 182] on span "Ver archivo" at bounding box center [325, 182] width 37 height 12
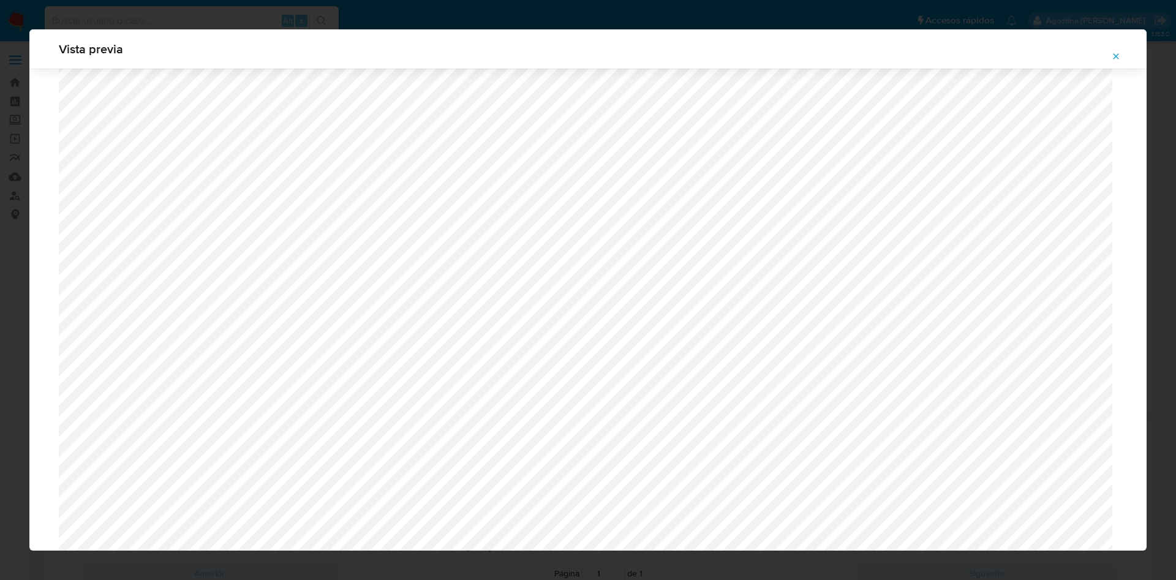
scroll to position [435, 0]
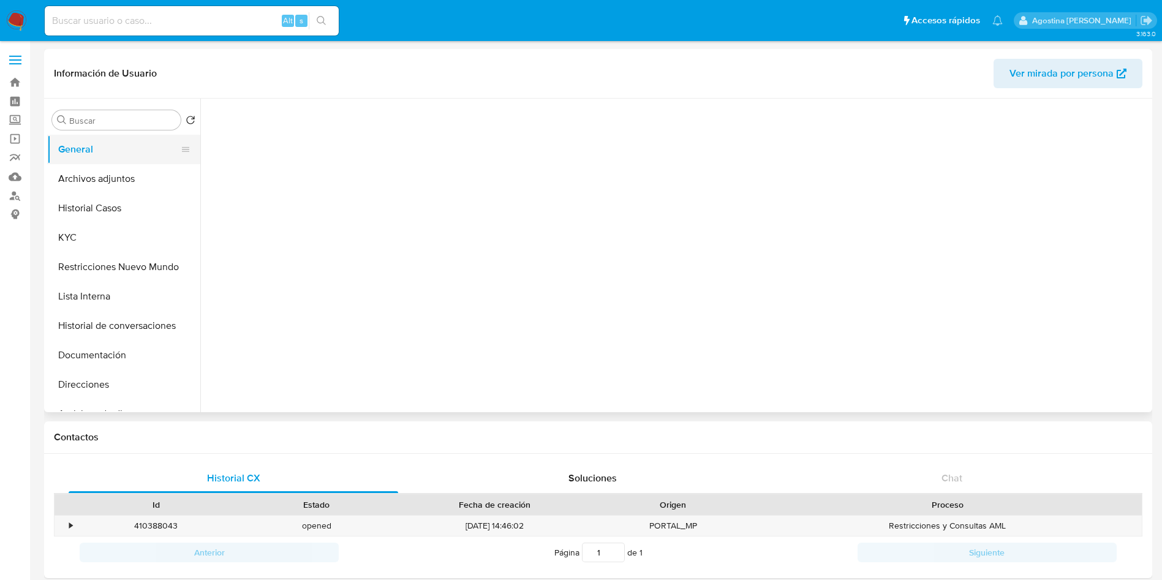
select select "10"
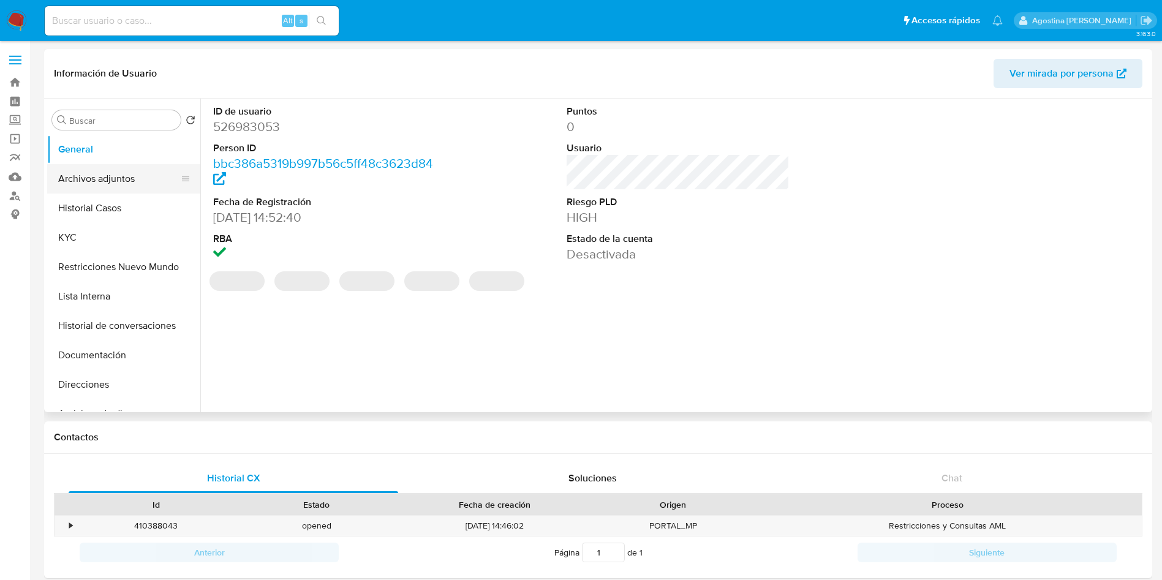
click at [124, 172] on button "Archivos adjuntos" at bounding box center [118, 178] width 143 height 29
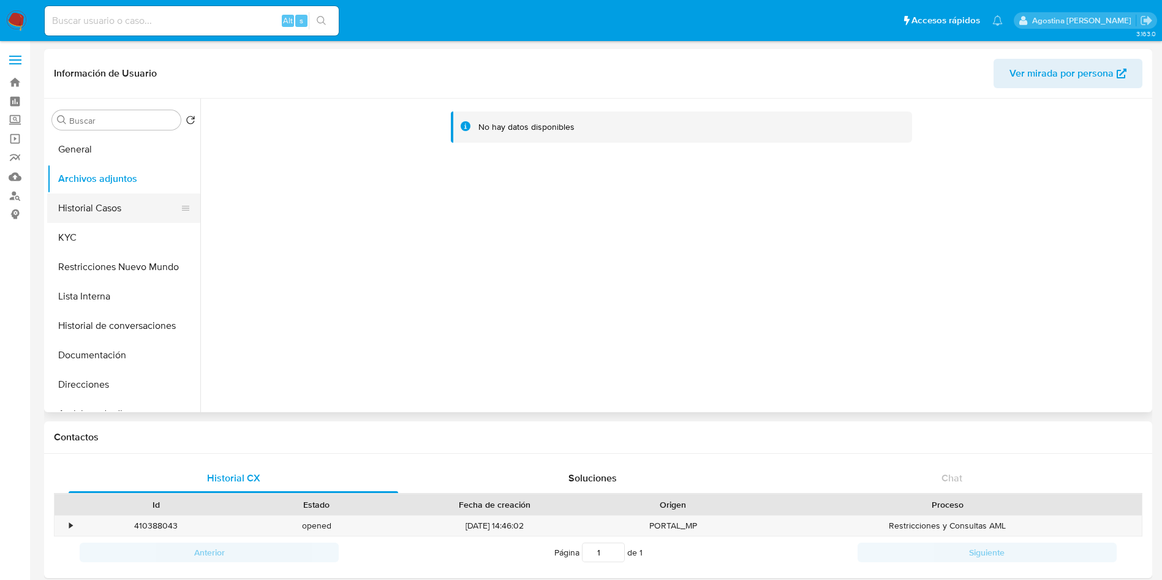
click at [148, 207] on button "Historial Casos" at bounding box center [118, 208] width 143 height 29
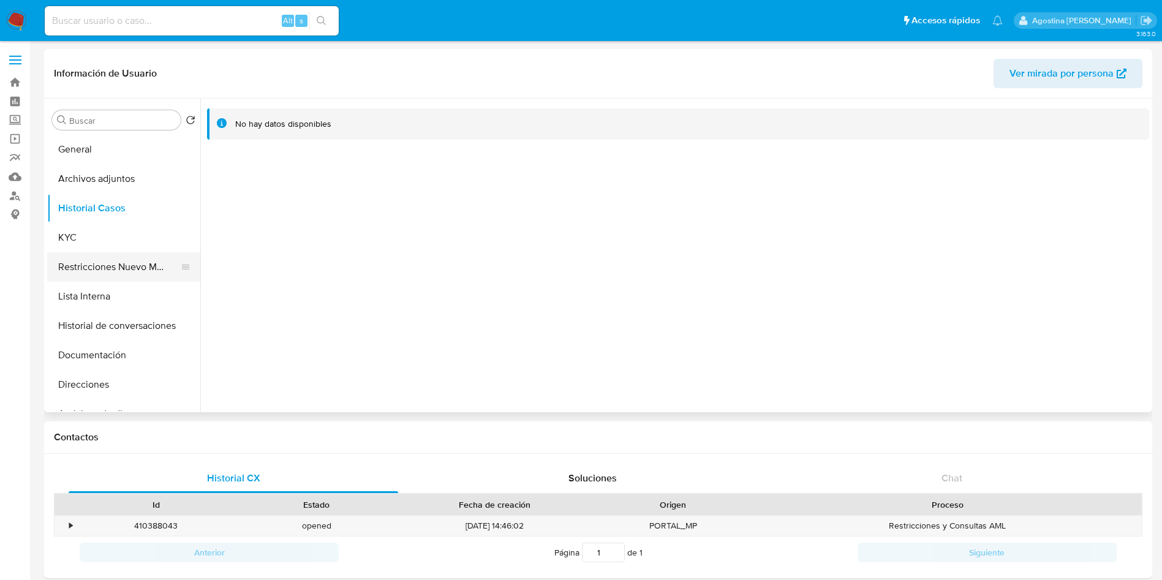
click at [97, 257] on button "Restricciones Nuevo Mundo" at bounding box center [118, 266] width 143 height 29
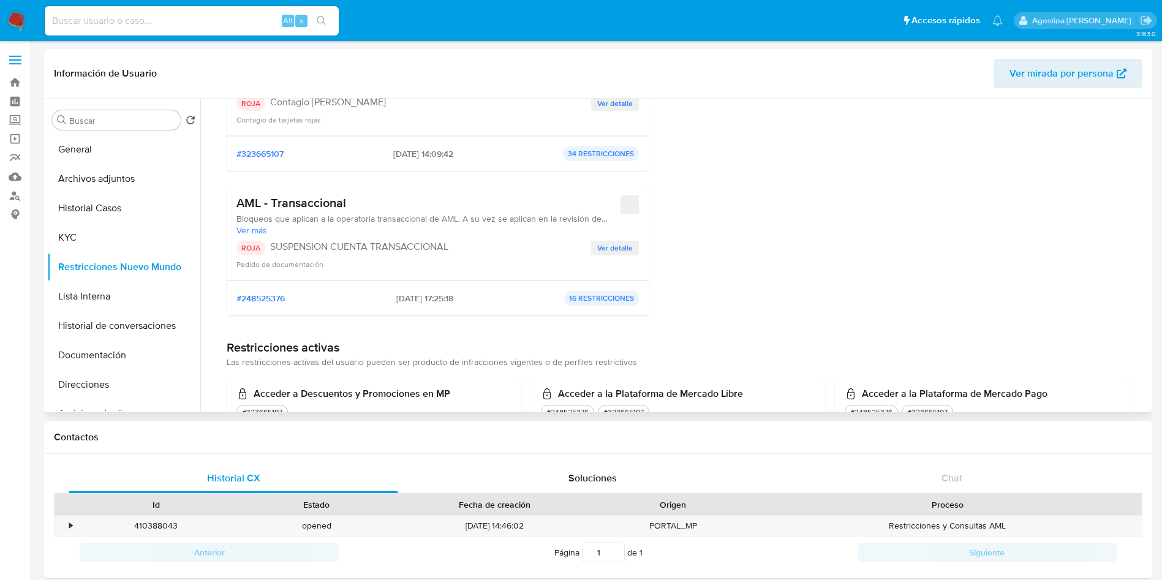
scroll to position [92, 0]
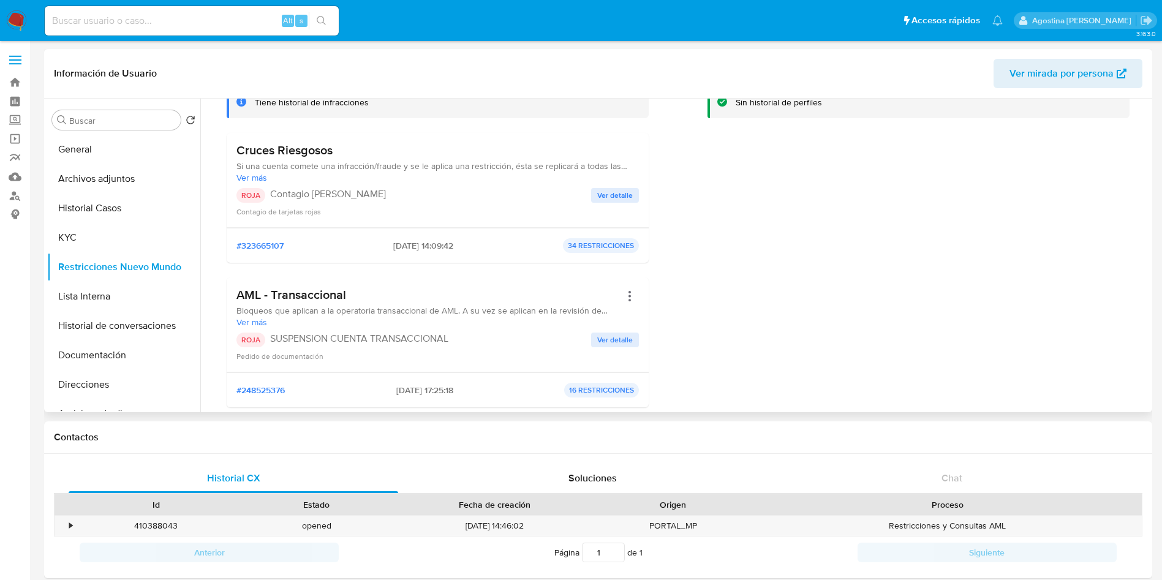
click at [601, 198] on span "Ver detalle" at bounding box center [615, 195] width 36 height 12
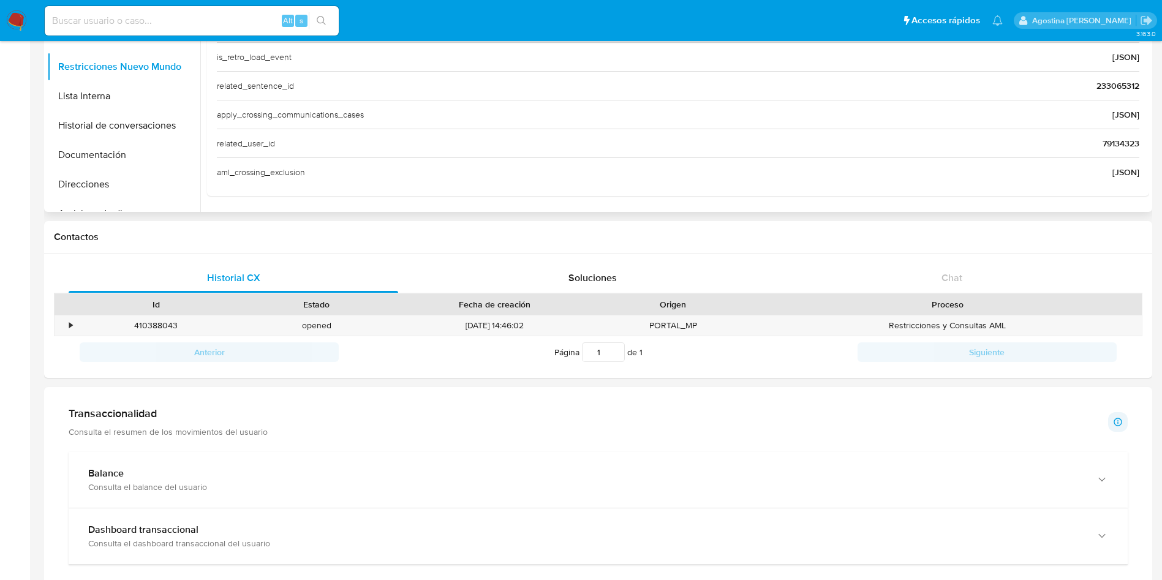
scroll to position [0, 0]
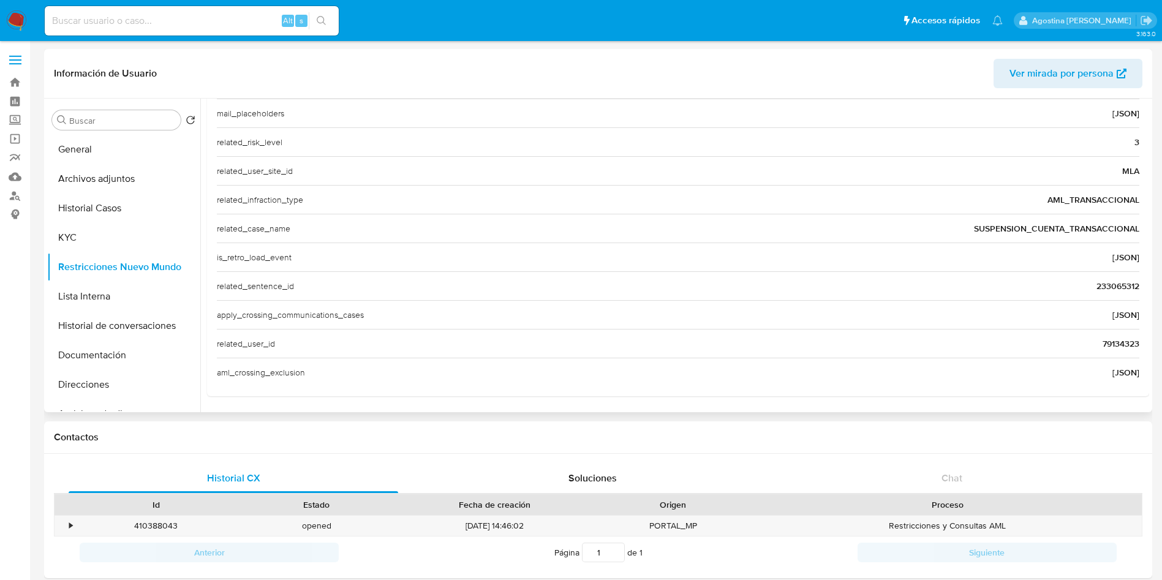
click at [1110, 348] on span "79134323" at bounding box center [1120, 343] width 37 height 12
click at [1110, 347] on span "79134323" at bounding box center [1120, 343] width 37 height 12
click at [123, 179] on button "Archivos adjuntos" at bounding box center [118, 178] width 143 height 29
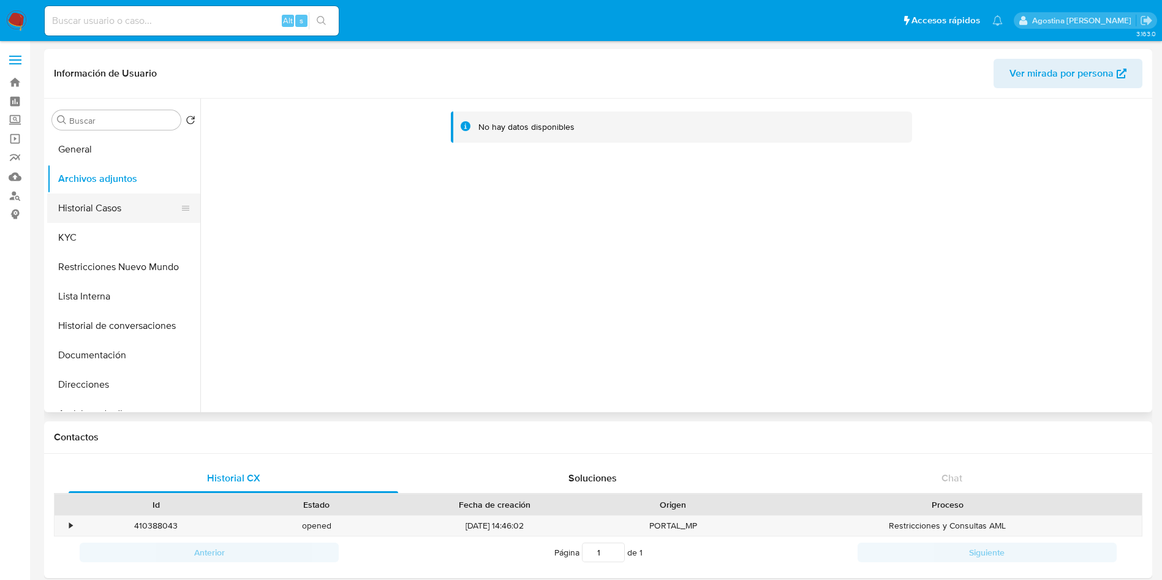
click at [148, 201] on button "Historial Casos" at bounding box center [118, 208] width 143 height 29
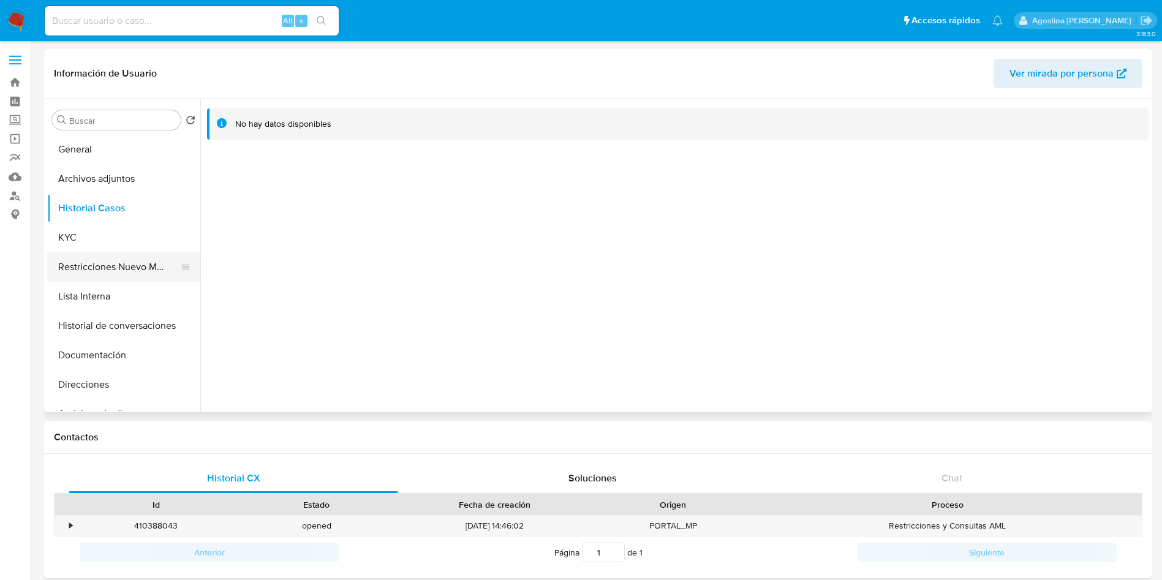
click at [135, 266] on button "Restricciones Nuevo Mundo" at bounding box center [118, 266] width 143 height 29
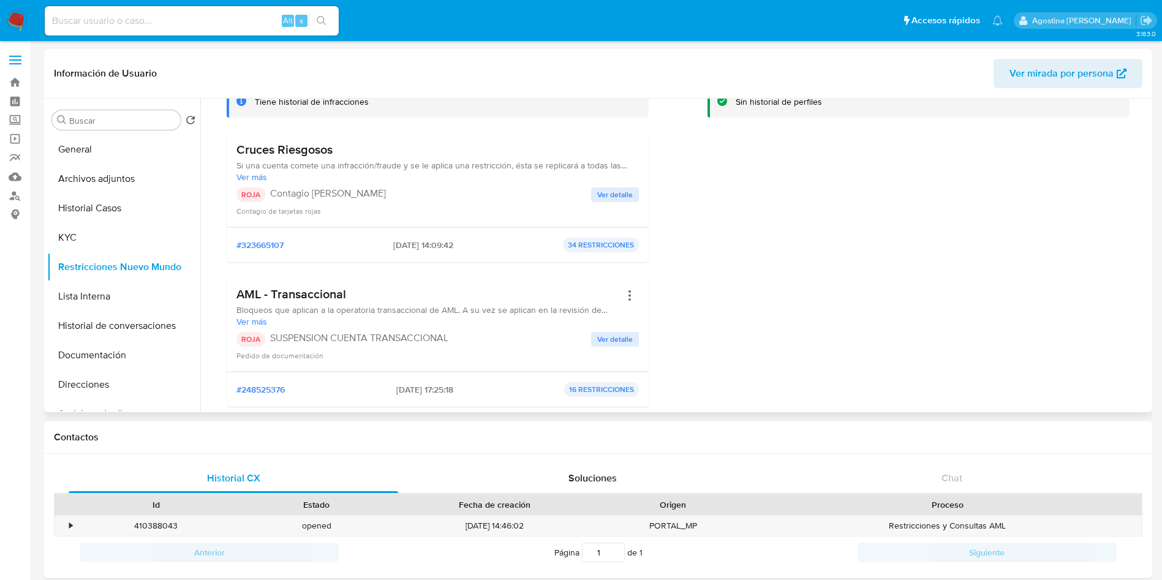
scroll to position [92, 0]
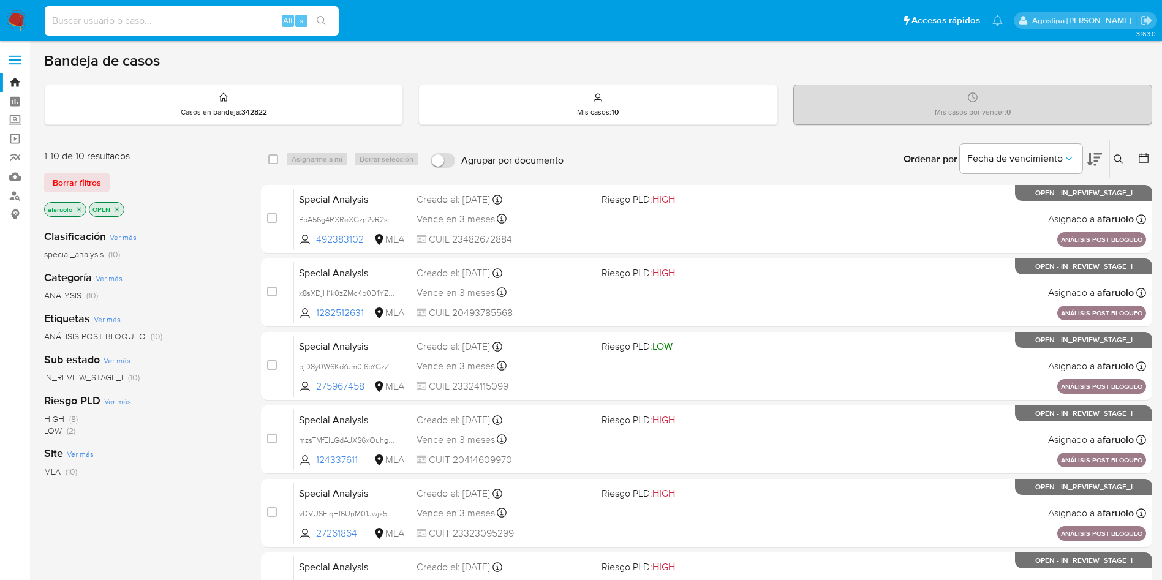
click at [190, 17] on input at bounding box center [192, 21] width 294 height 16
type input "79134323"
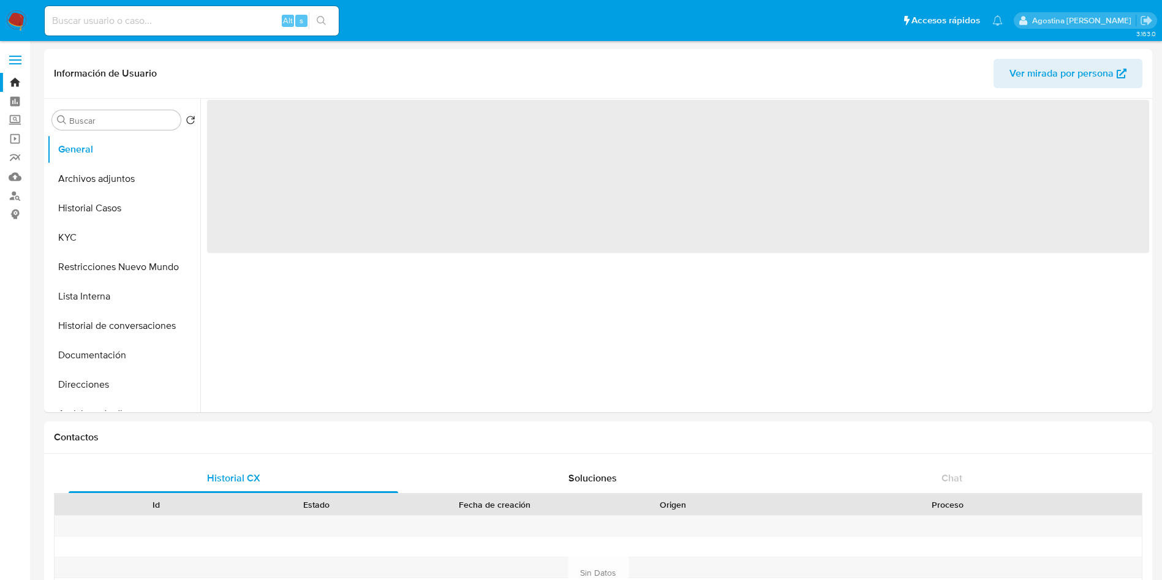
select select "10"
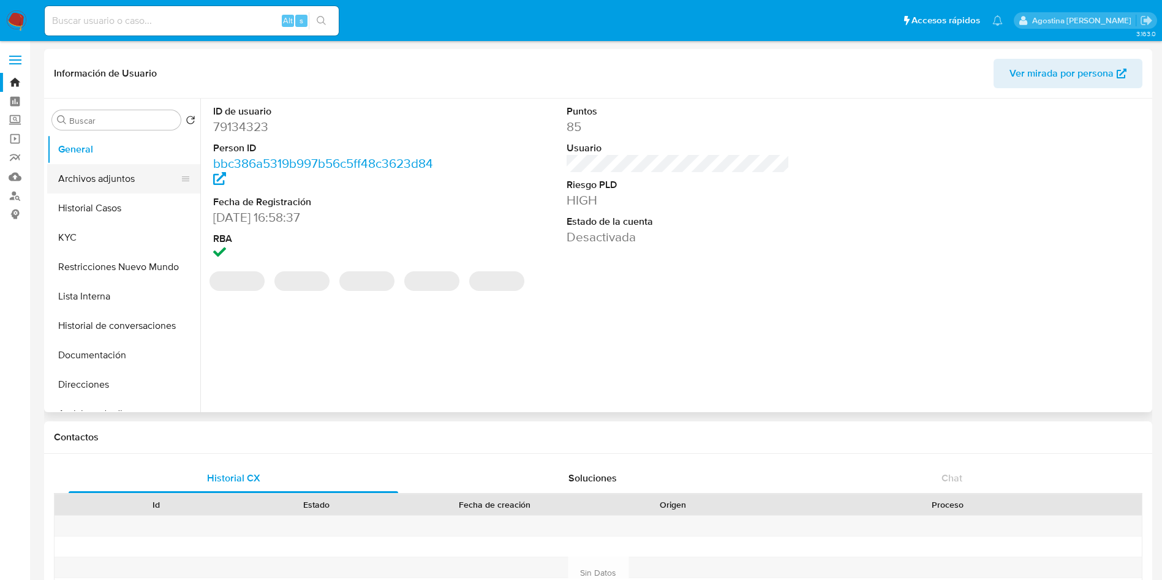
click at [131, 165] on button "Archivos adjuntos" at bounding box center [118, 178] width 143 height 29
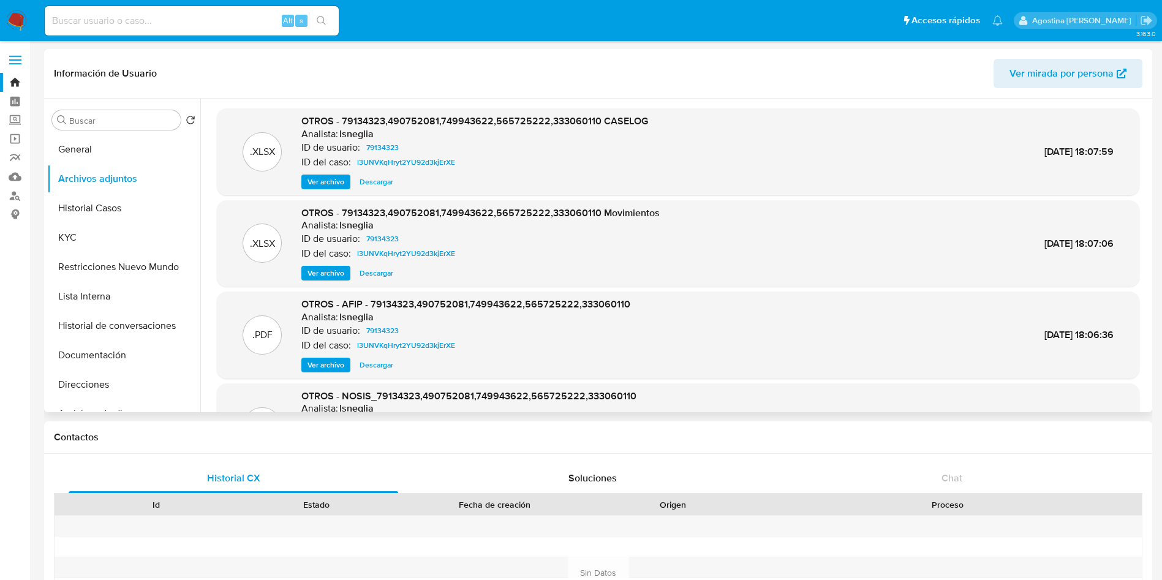
click at [324, 181] on span "Ver archivo" at bounding box center [325, 182] width 37 height 12
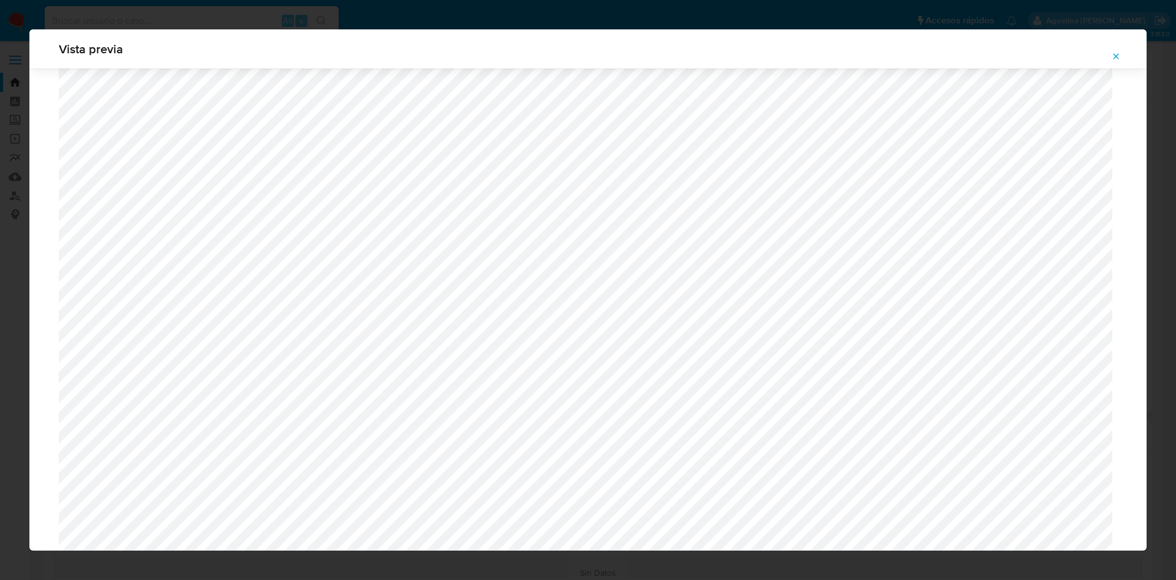
scroll to position [343, 0]
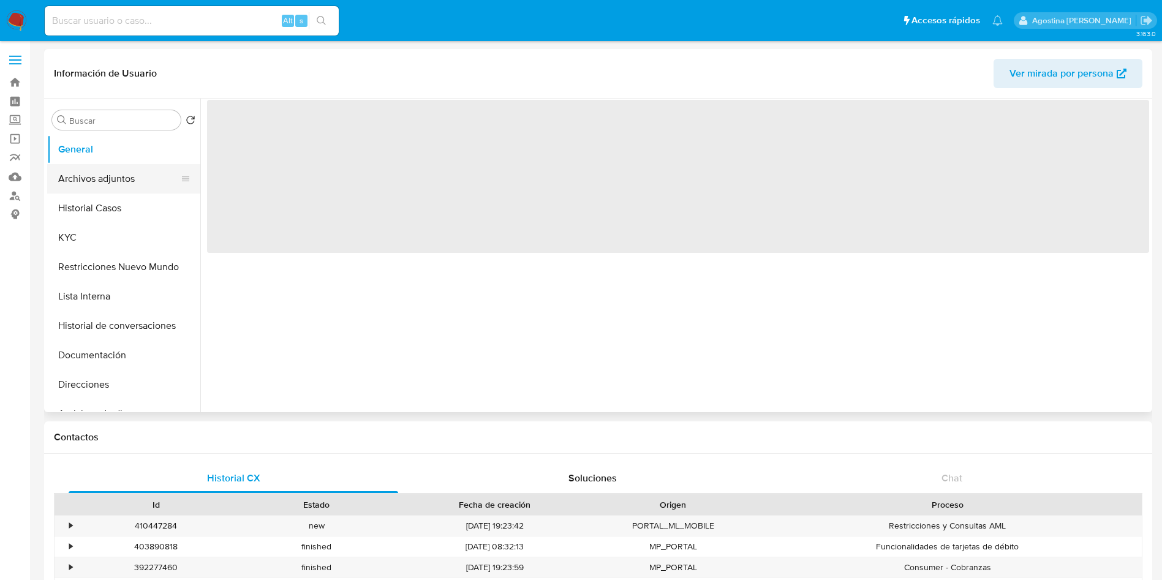
click at [148, 181] on button "Archivos adjuntos" at bounding box center [118, 178] width 143 height 29
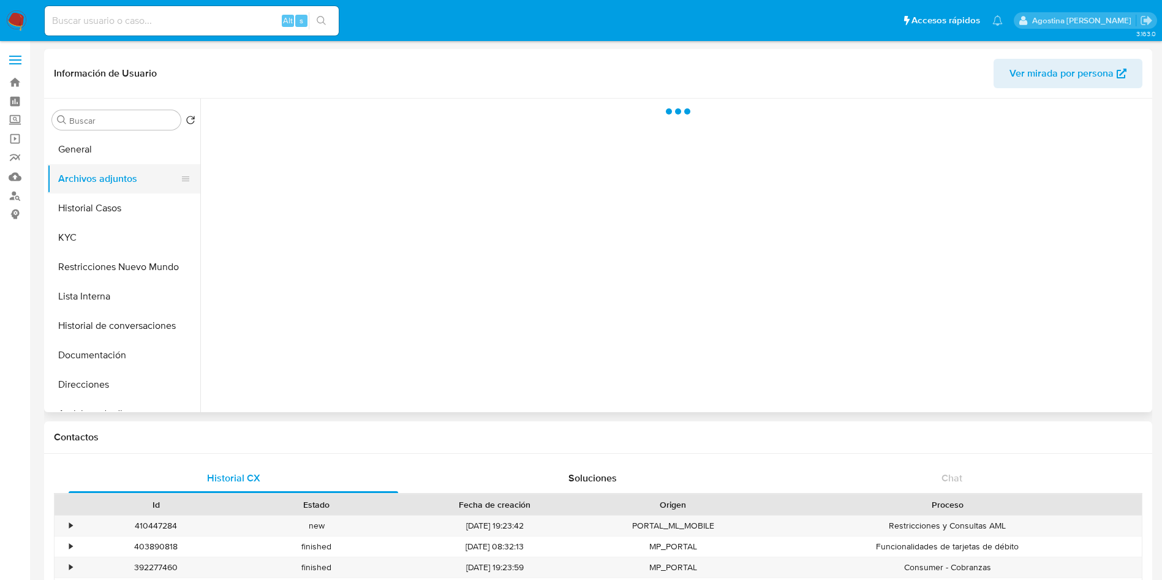
select select "10"
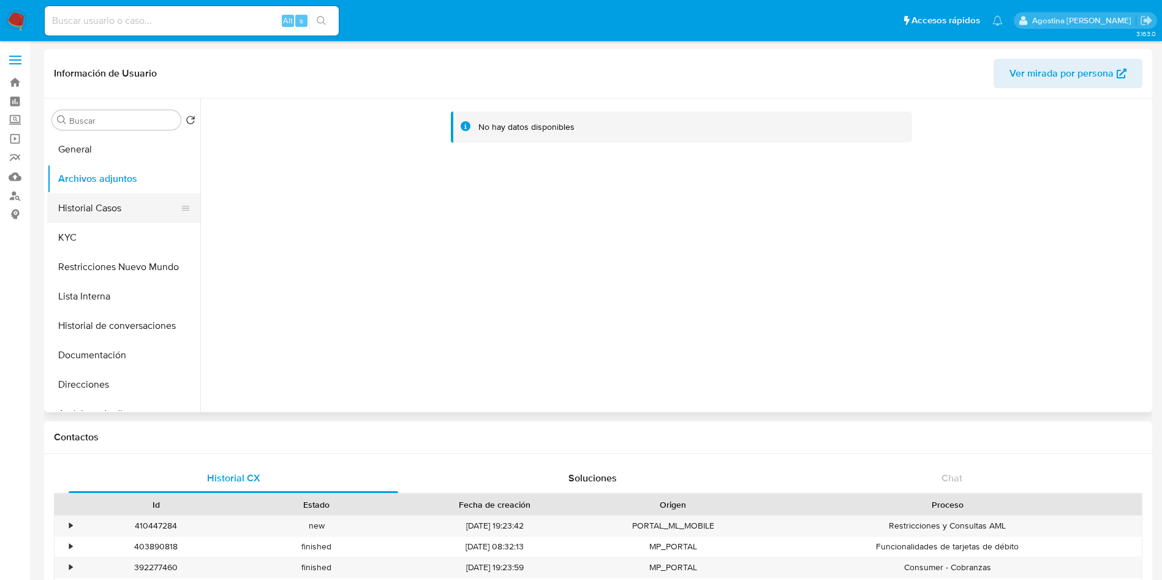
click at [129, 206] on button "Historial Casos" at bounding box center [118, 208] width 143 height 29
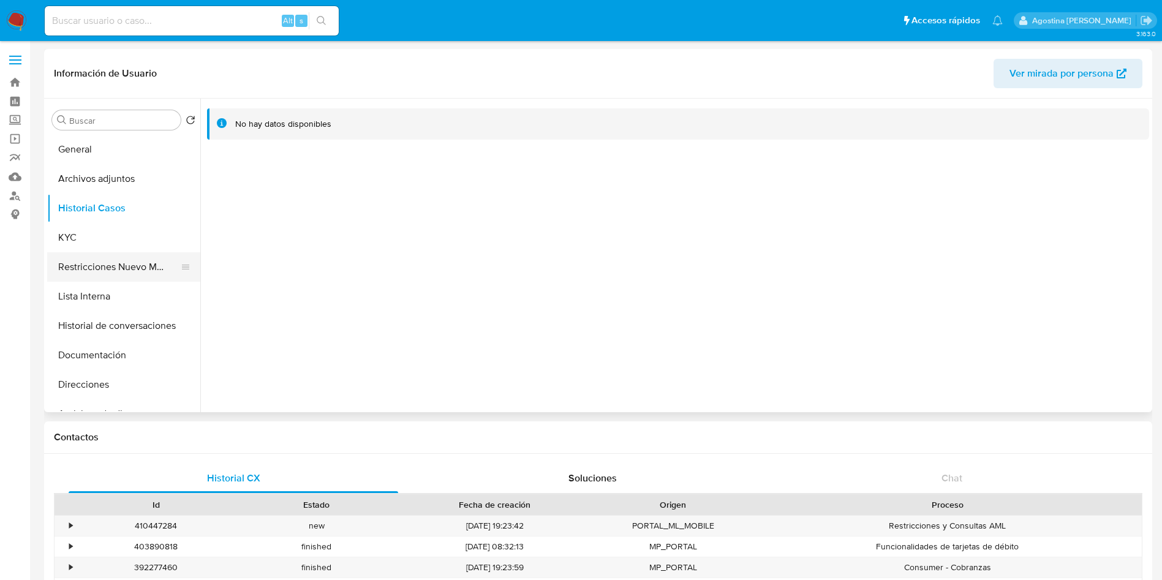
click at [154, 262] on button "Restricciones Nuevo Mundo" at bounding box center [118, 266] width 143 height 29
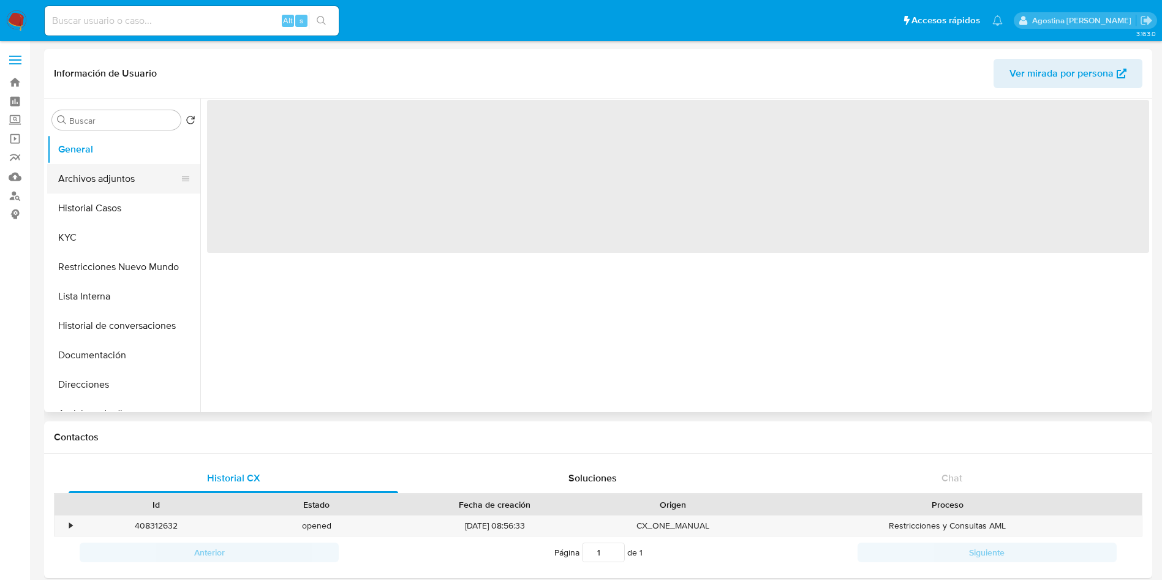
click at [94, 184] on button "Archivos adjuntos" at bounding box center [118, 178] width 143 height 29
select select "10"
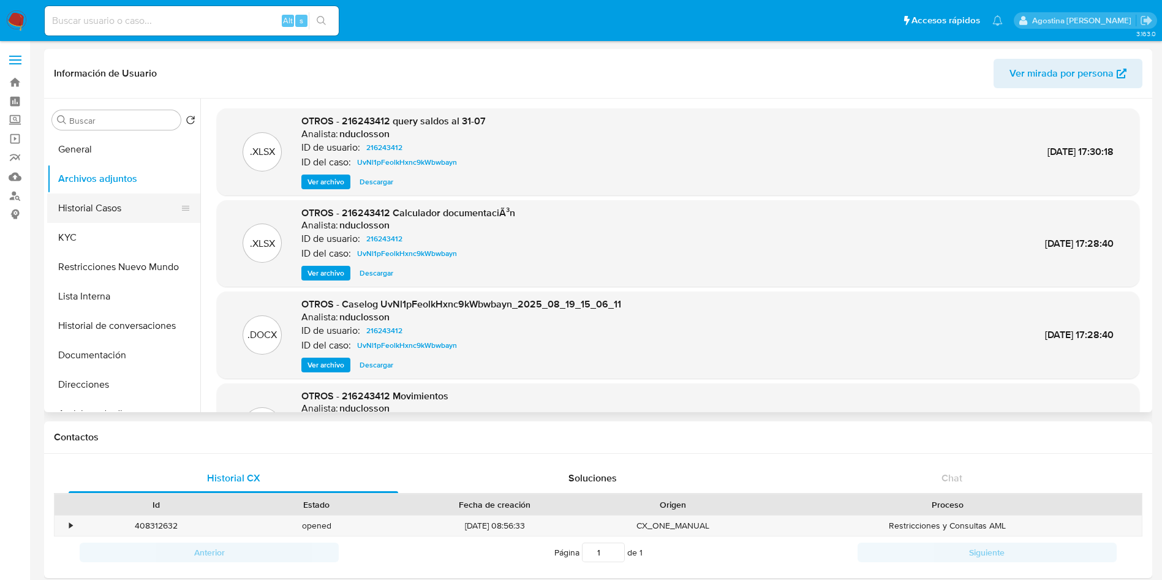
click at [116, 202] on button "Historial Casos" at bounding box center [118, 208] width 143 height 29
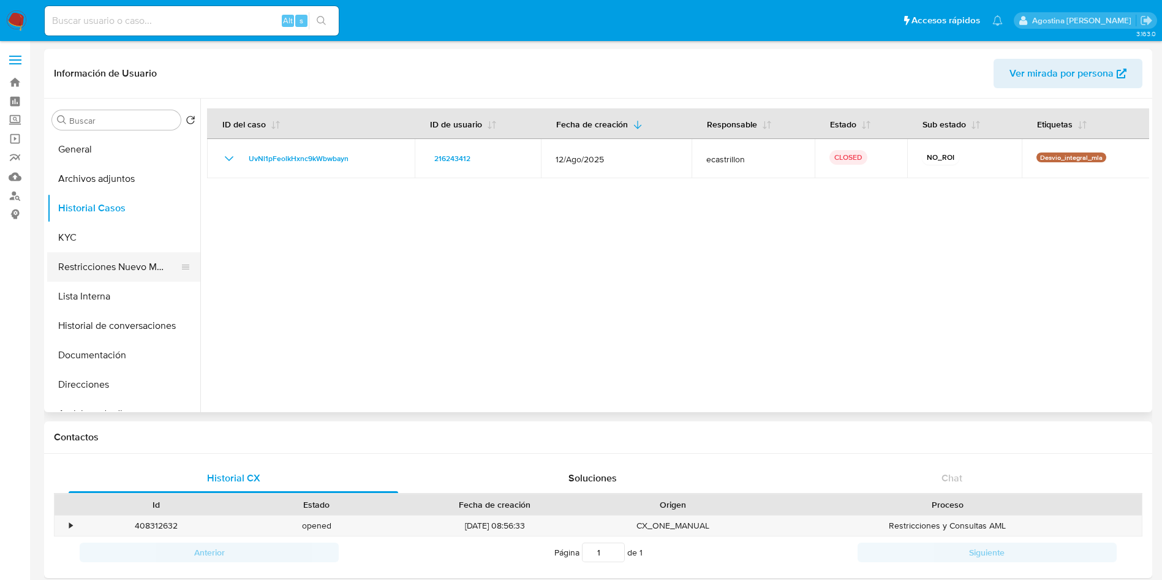
click at [123, 260] on button "Restricciones Nuevo Mundo" at bounding box center [118, 266] width 143 height 29
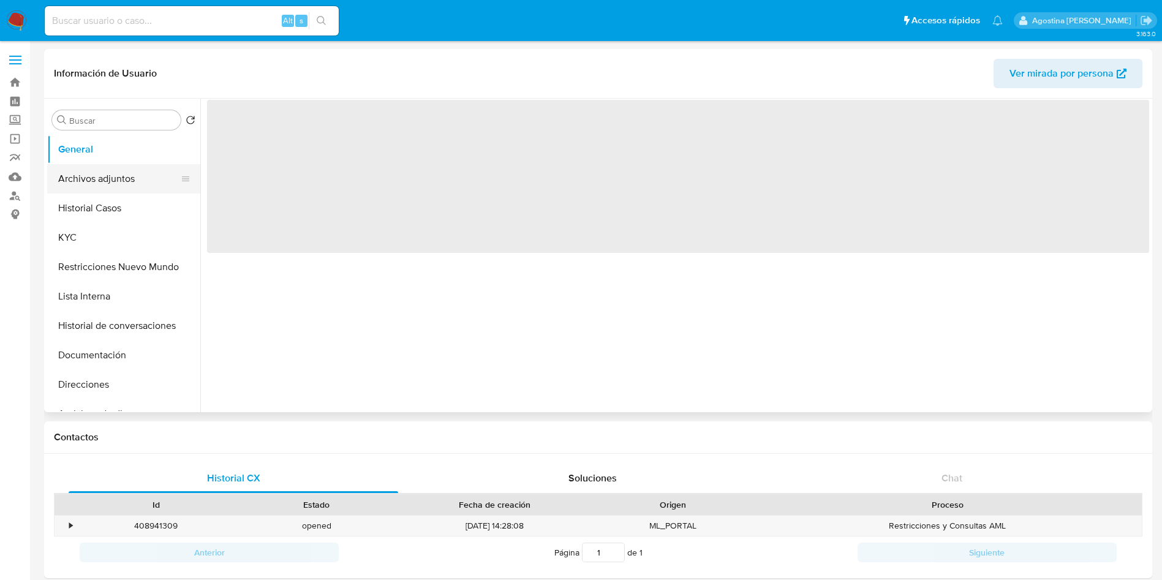
select select "10"
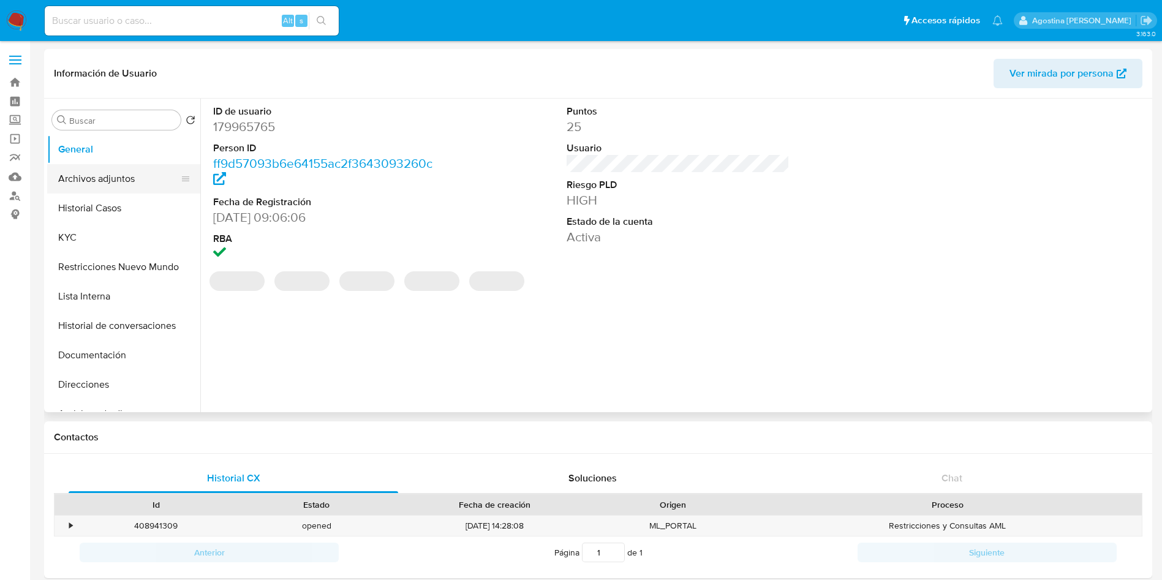
click at [102, 181] on button "Archivos adjuntos" at bounding box center [118, 178] width 143 height 29
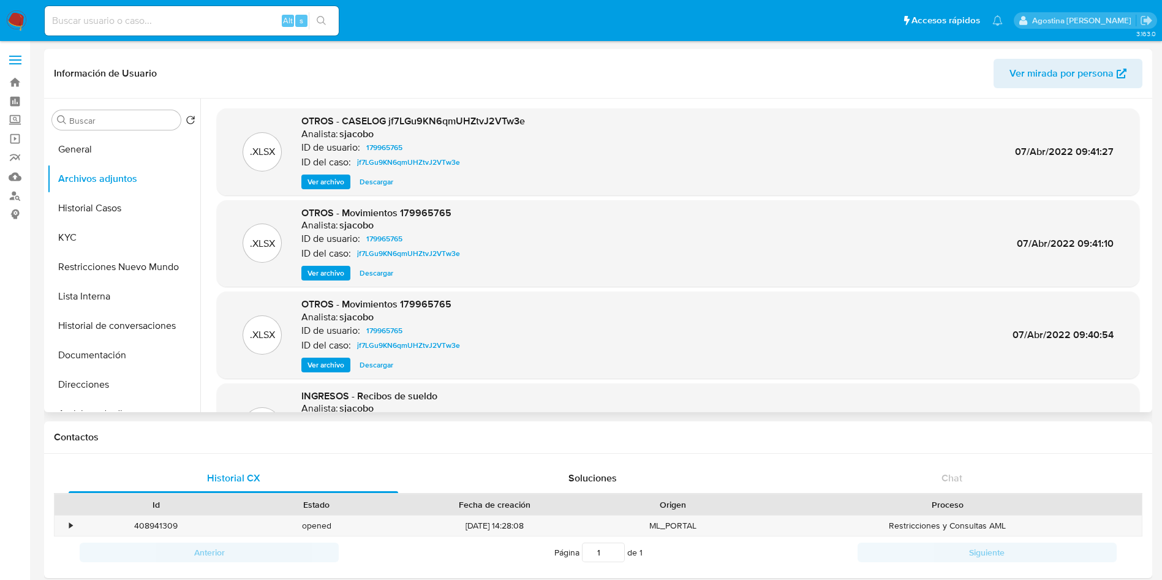
click at [336, 182] on span "Ver archivo" at bounding box center [325, 182] width 37 height 12
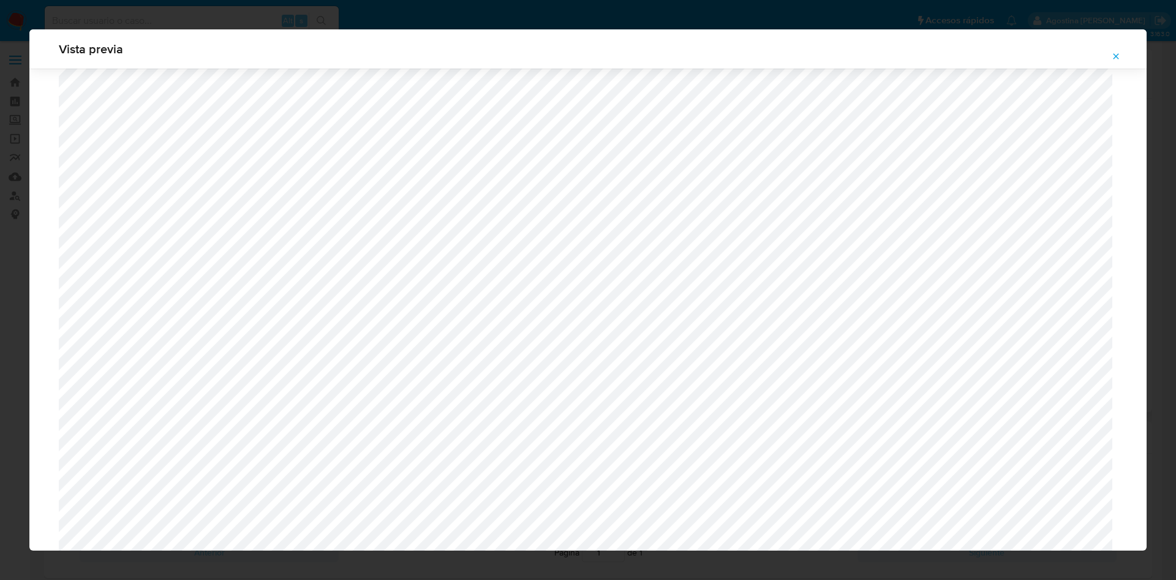
scroll to position [527, 0]
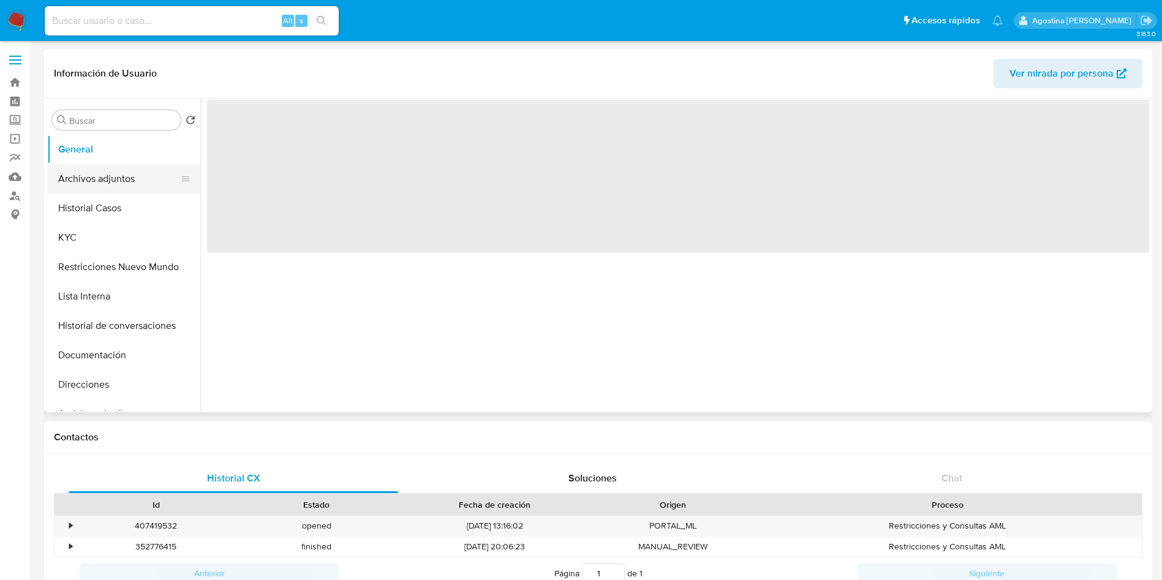
select select "10"
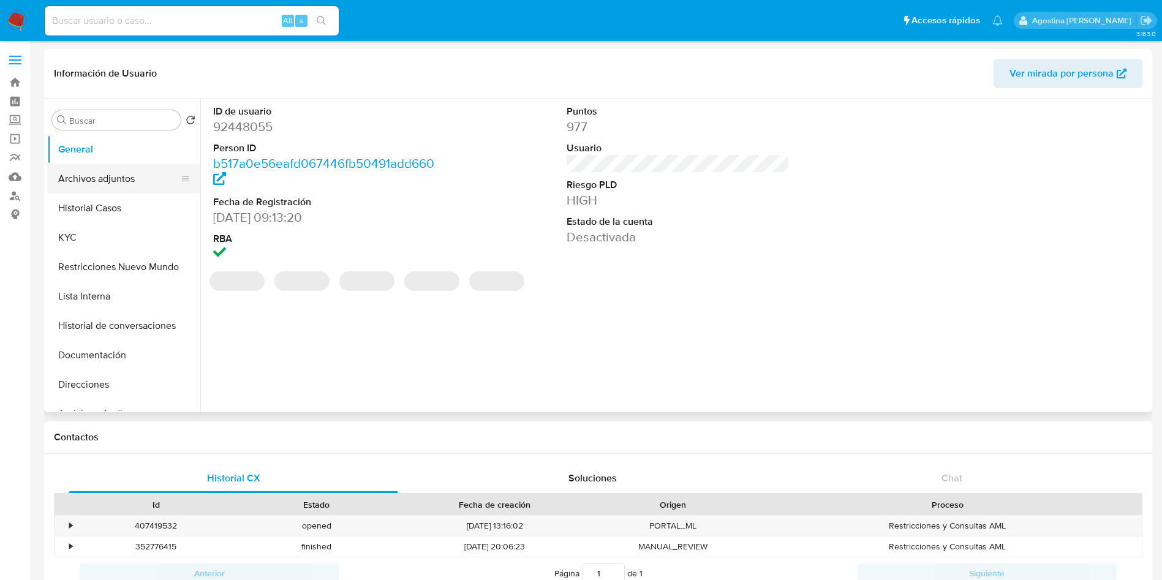
click at [98, 175] on button "Archivos adjuntos" at bounding box center [118, 178] width 143 height 29
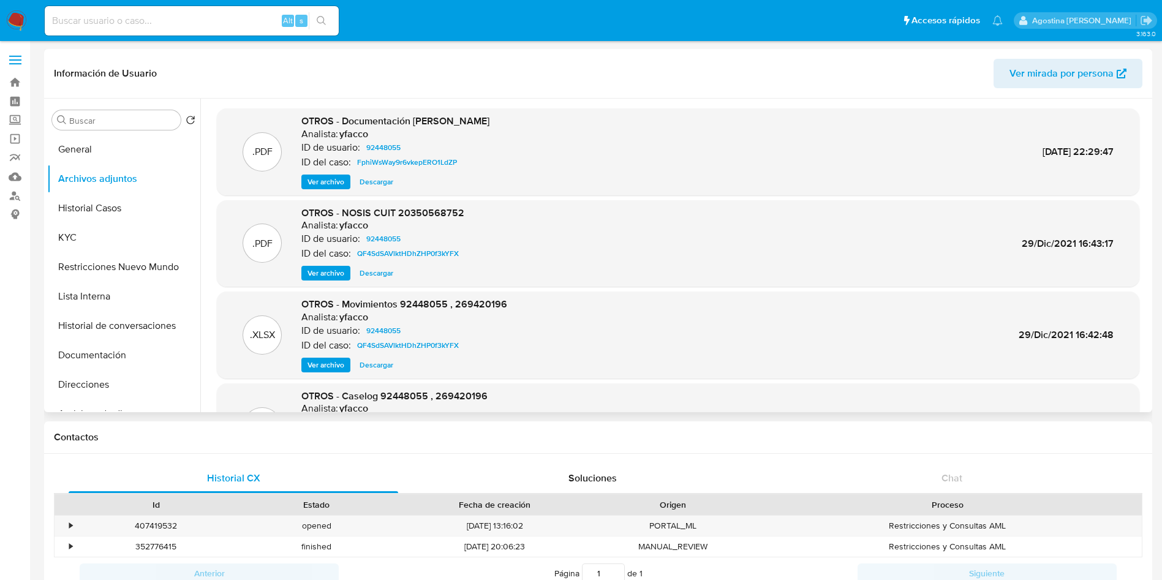
click at [341, 179] on span "Ver archivo" at bounding box center [325, 182] width 37 height 12
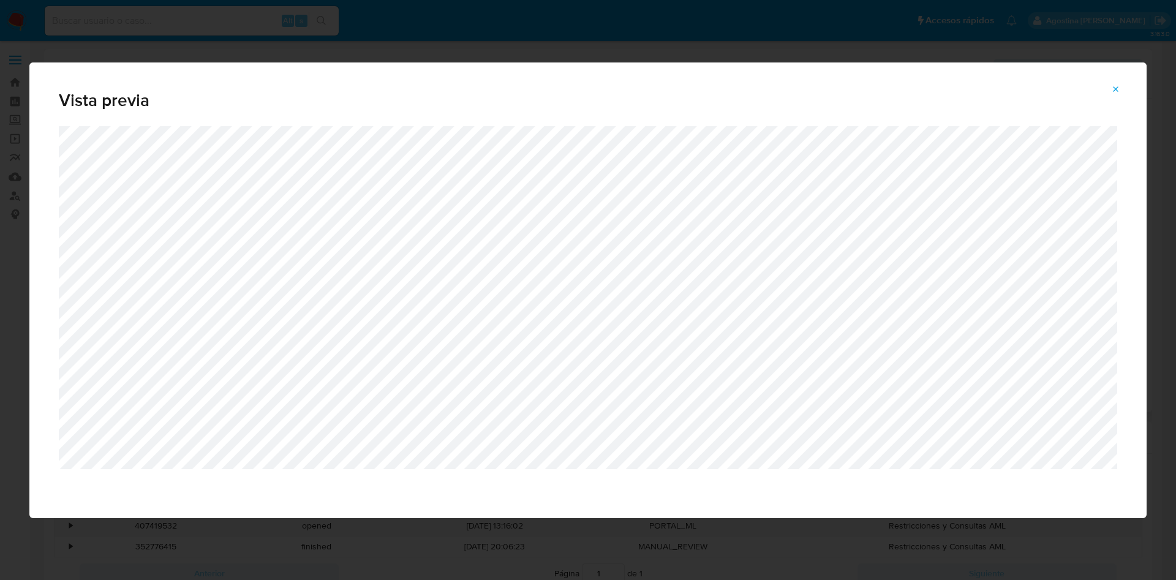
click at [1121, 85] on button "Attachment preview" at bounding box center [1115, 90] width 27 height 20
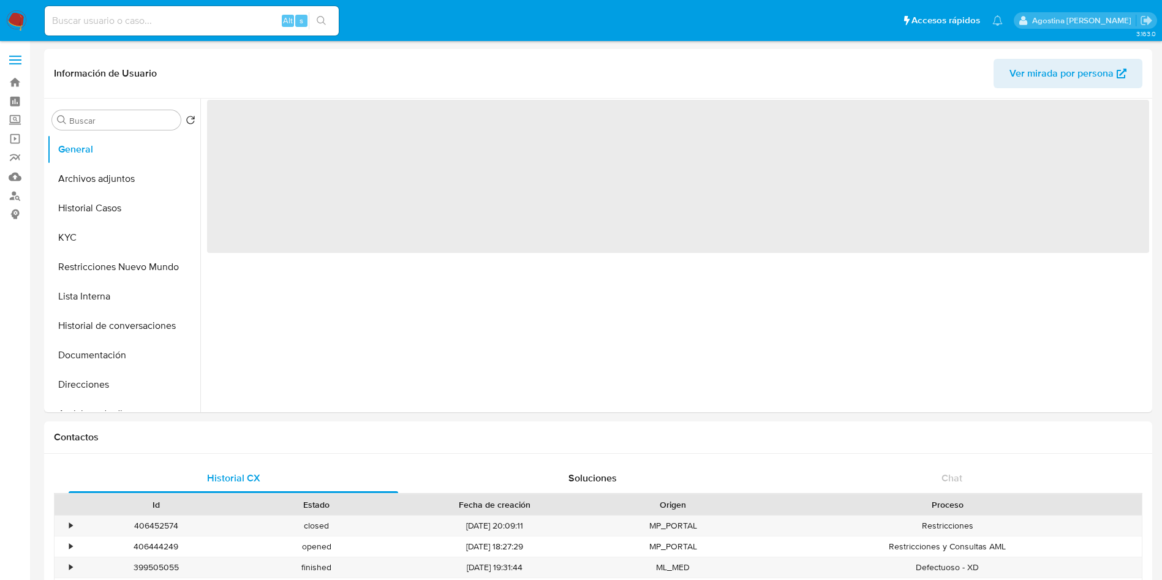
select select "10"
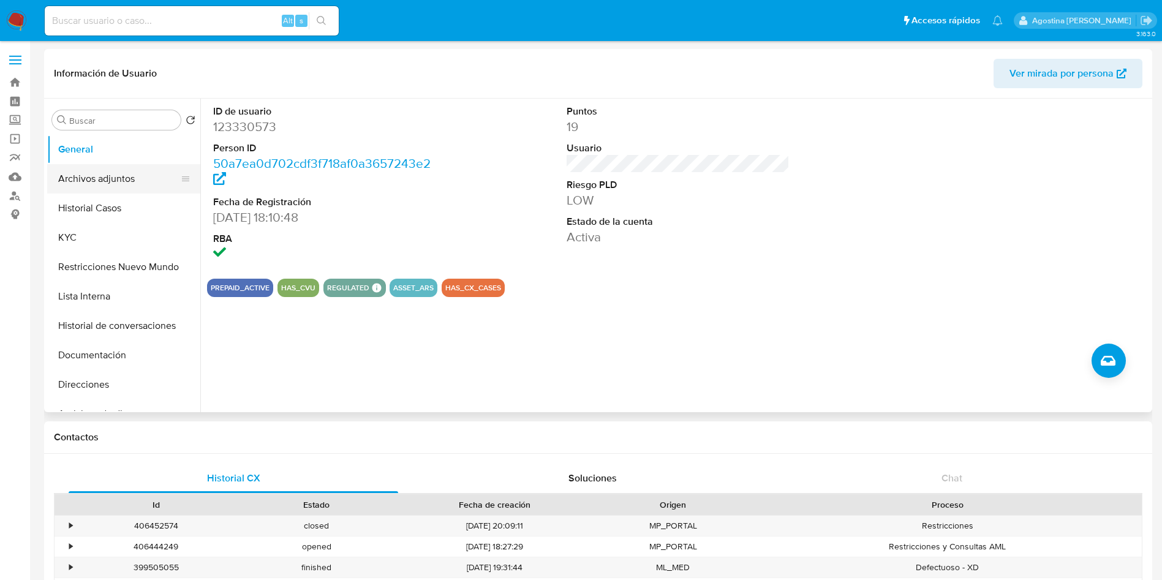
click at [124, 184] on button "Archivos adjuntos" at bounding box center [118, 178] width 143 height 29
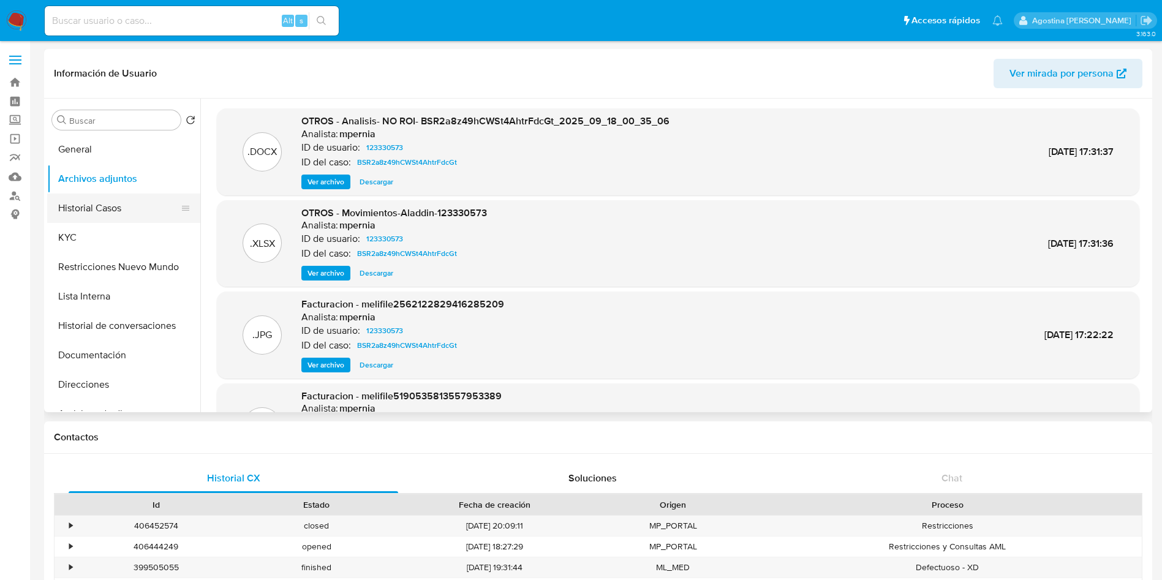
click at [130, 194] on button "Historial Casos" at bounding box center [118, 208] width 143 height 29
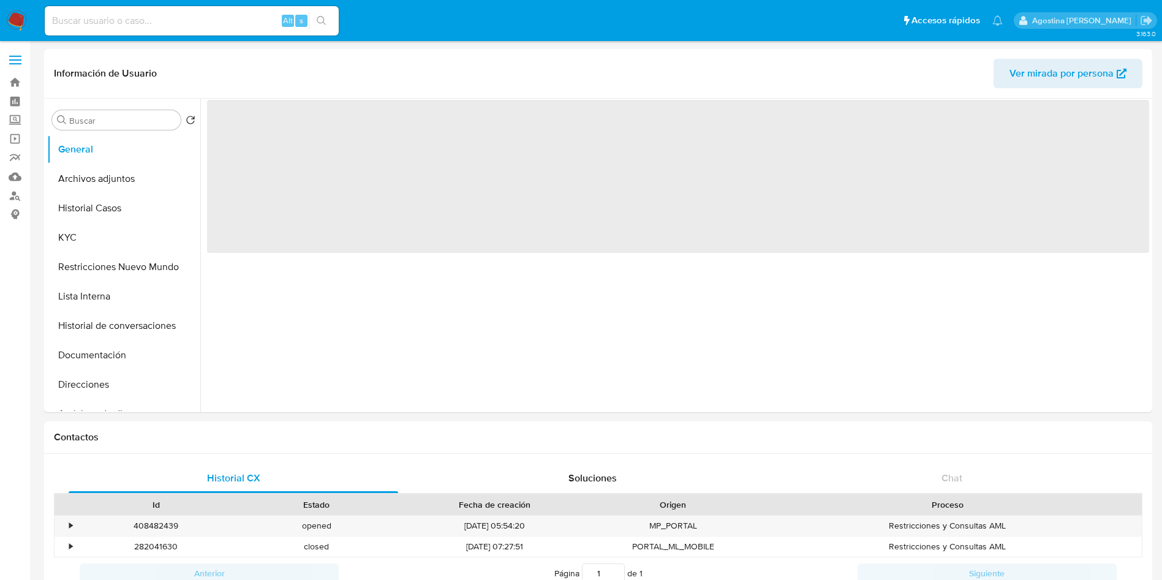
select select "10"
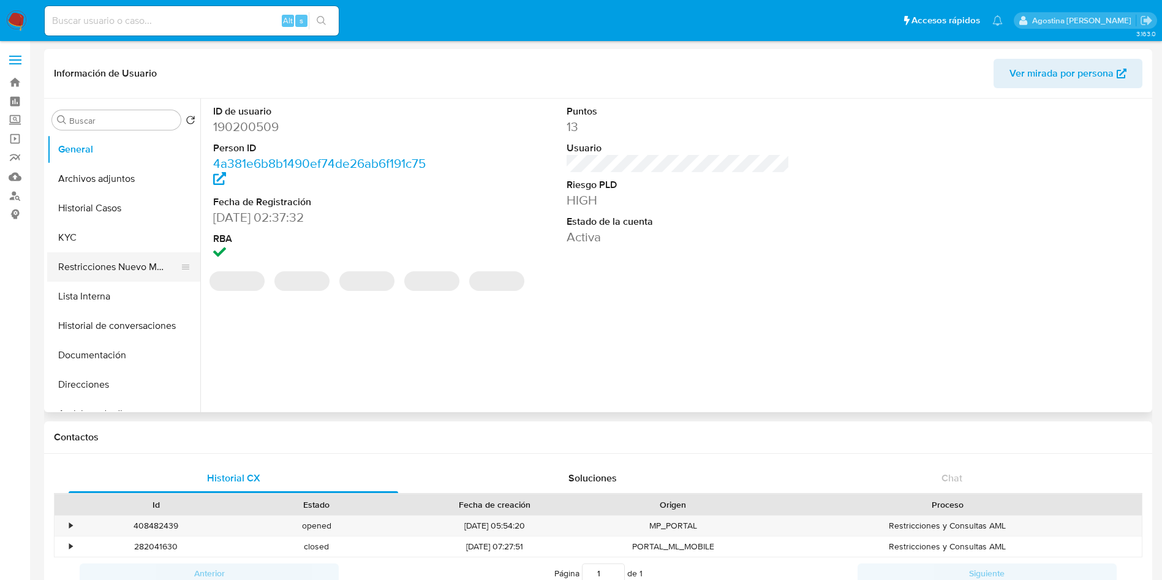
click at [121, 270] on button "Restricciones Nuevo Mundo" at bounding box center [118, 266] width 143 height 29
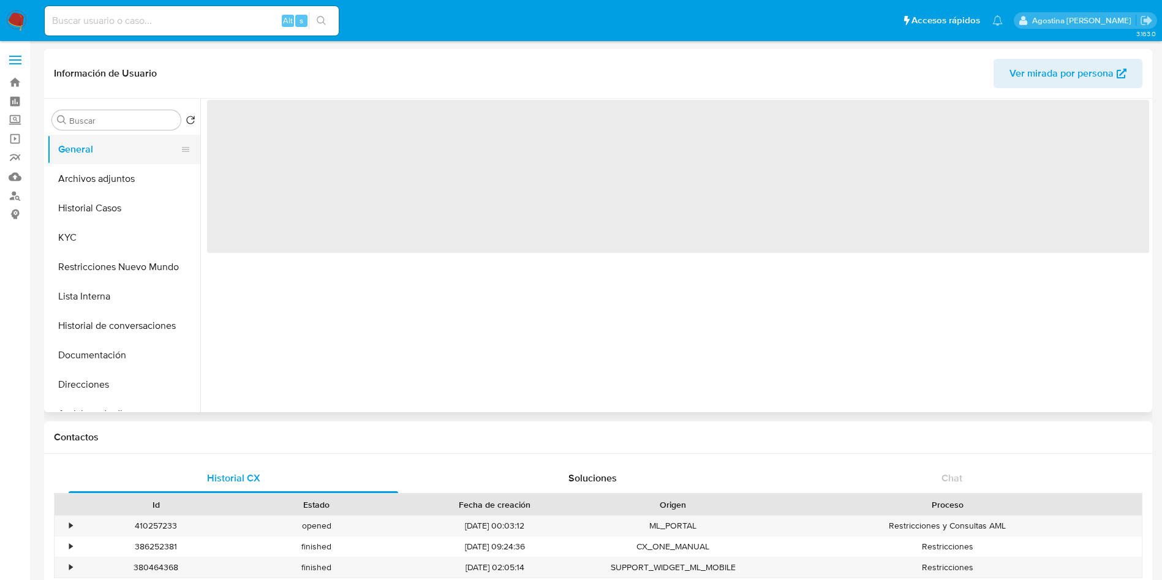
select select "10"
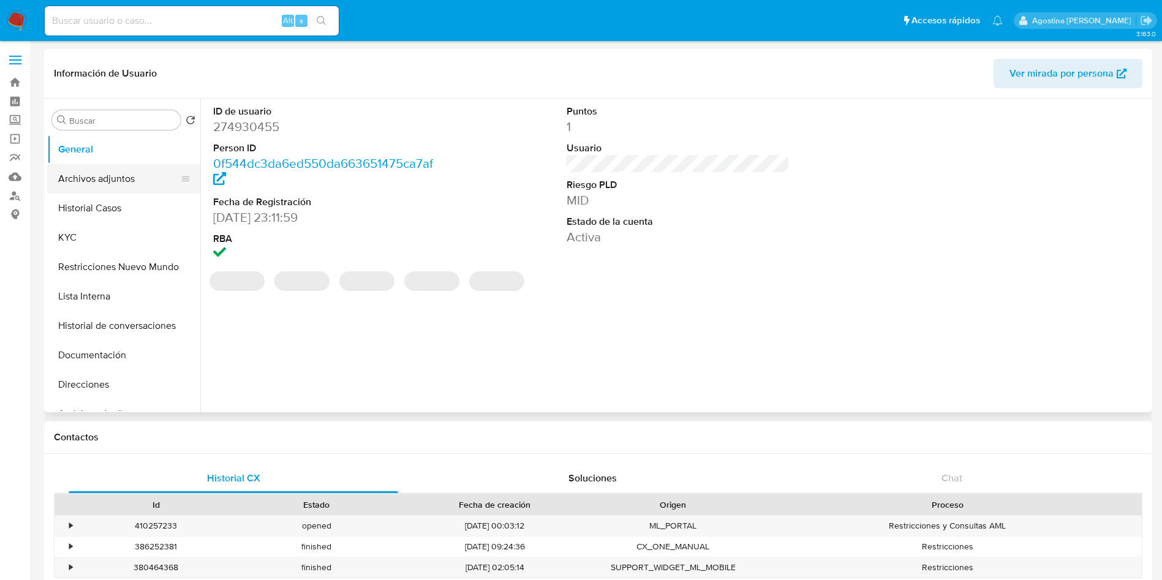
click at [126, 179] on button "Archivos adjuntos" at bounding box center [118, 178] width 143 height 29
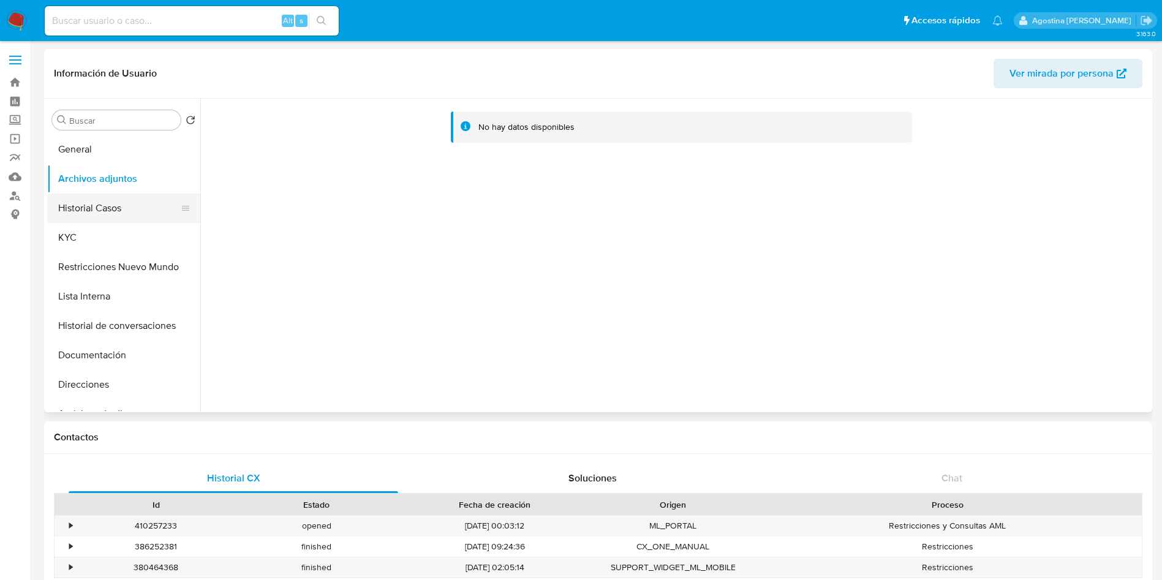
click at [132, 209] on button "Historial Casos" at bounding box center [118, 208] width 143 height 29
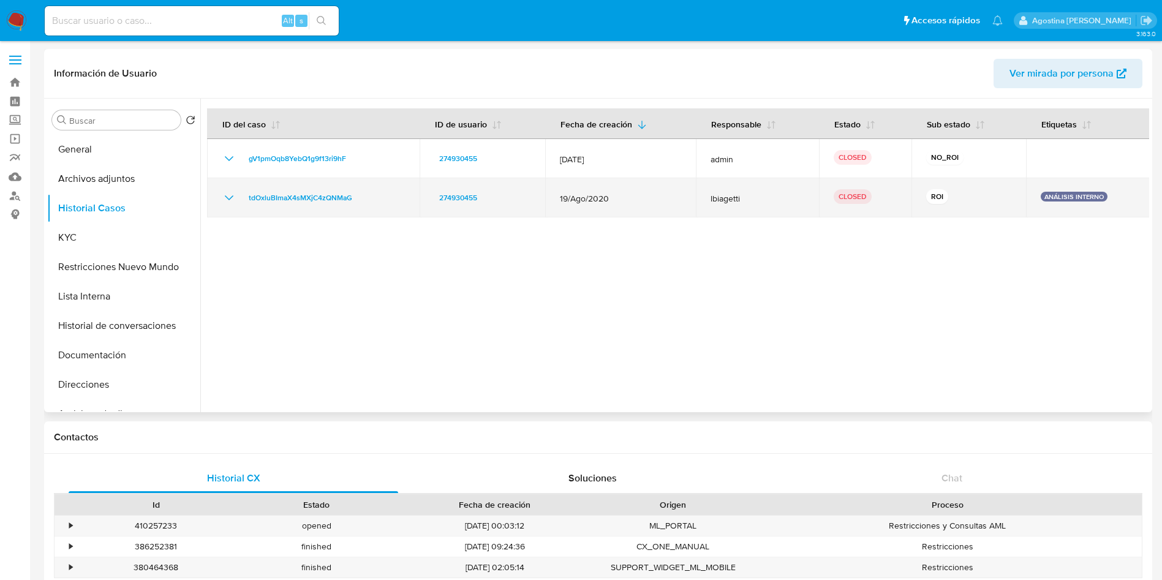
click at [234, 202] on icon "Mostrar/Ocultar" at bounding box center [229, 197] width 15 height 15
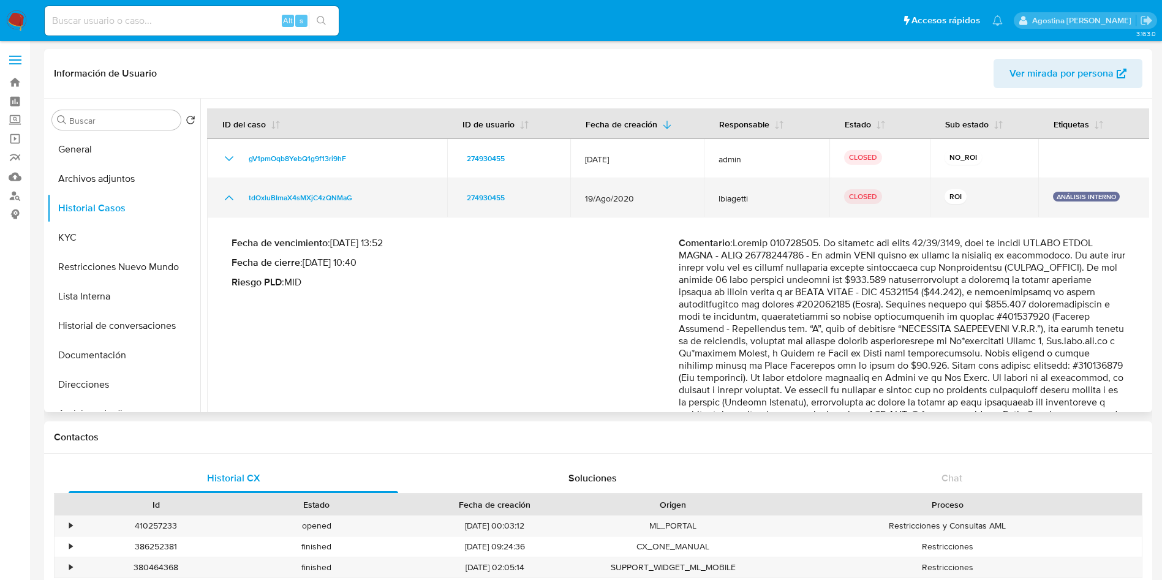
click at [234, 202] on icon "Mostrar/Ocultar" at bounding box center [229, 197] width 15 height 15
